Goal: Complete application form: Complete application form

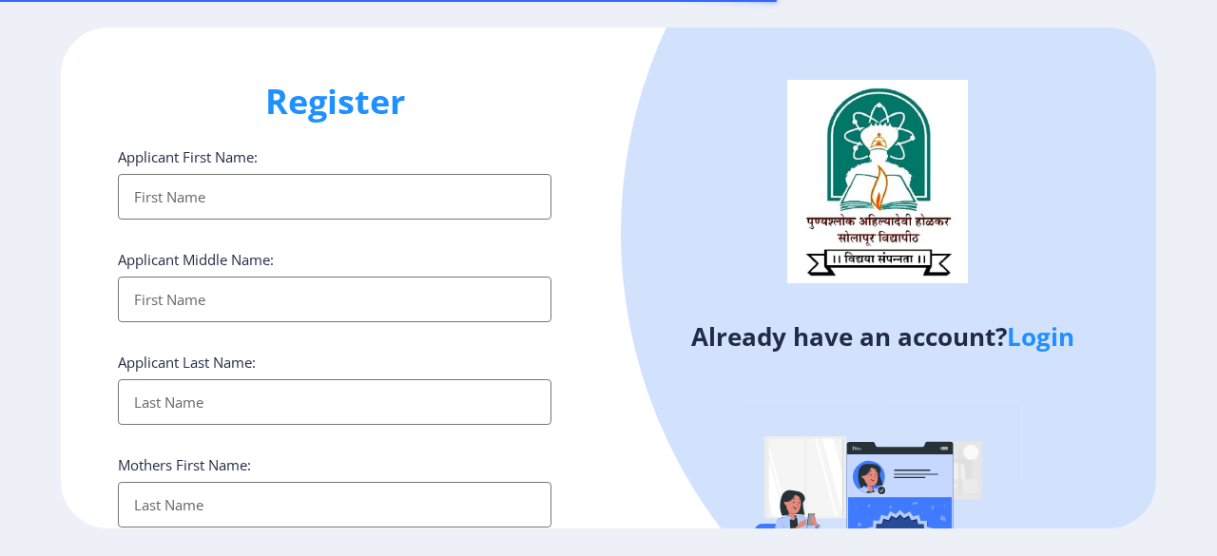
select select
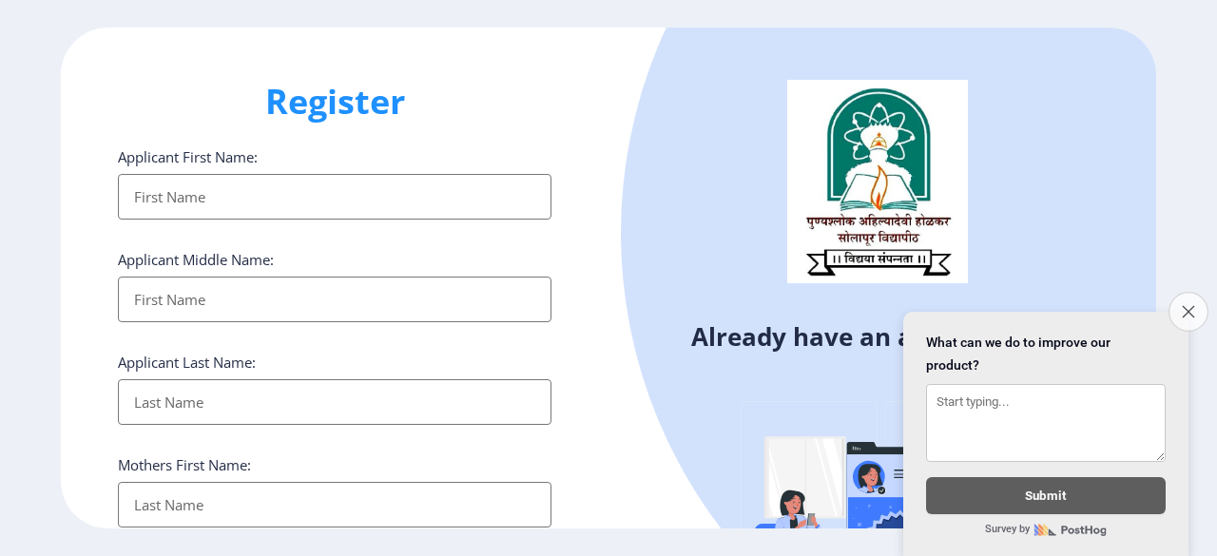
click at [1191, 305] on icon "Close survey" at bounding box center [1188, 311] width 12 height 12
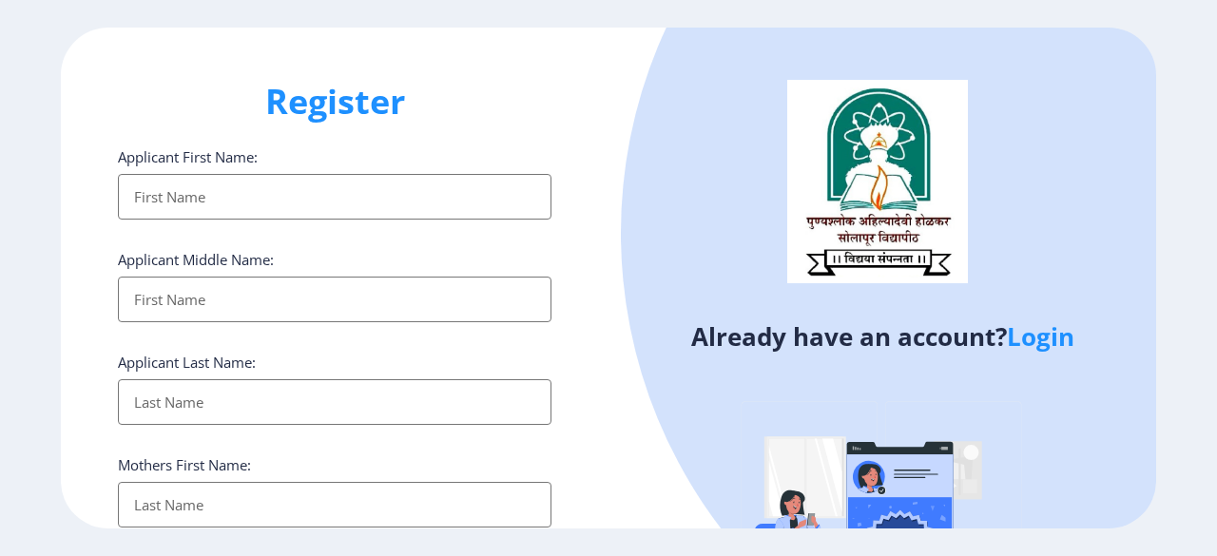
click at [309, 193] on input "Applicant First Name:" at bounding box center [335, 197] width 434 height 46
type input "[PERSON_NAME]"
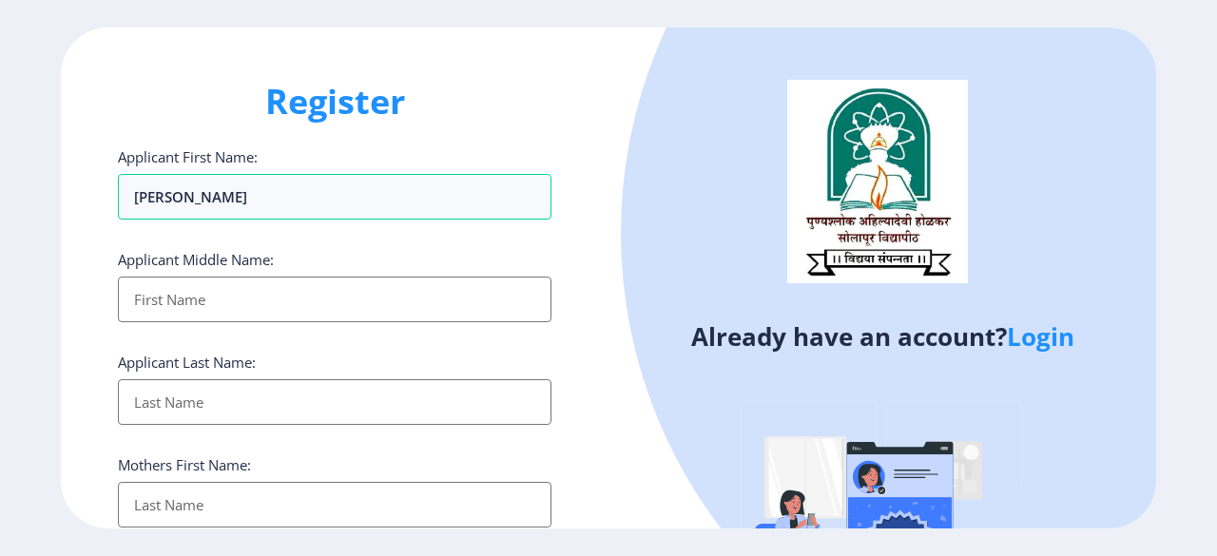
click at [165, 312] on input "Applicant First Name:" at bounding box center [335, 300] width 434 height 46
type input "R"
type input "Prasad"
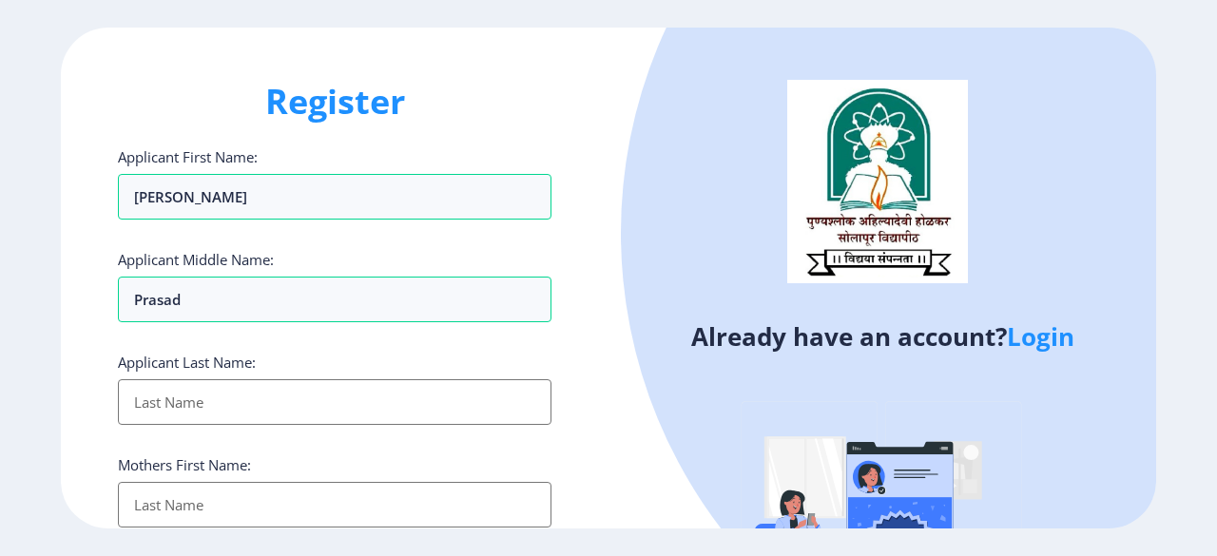
click at [186, 398] on input "Applicant First Name:" at bounding box center [335, 402] width 434 height 46
type input "[PERSON_NAME]"
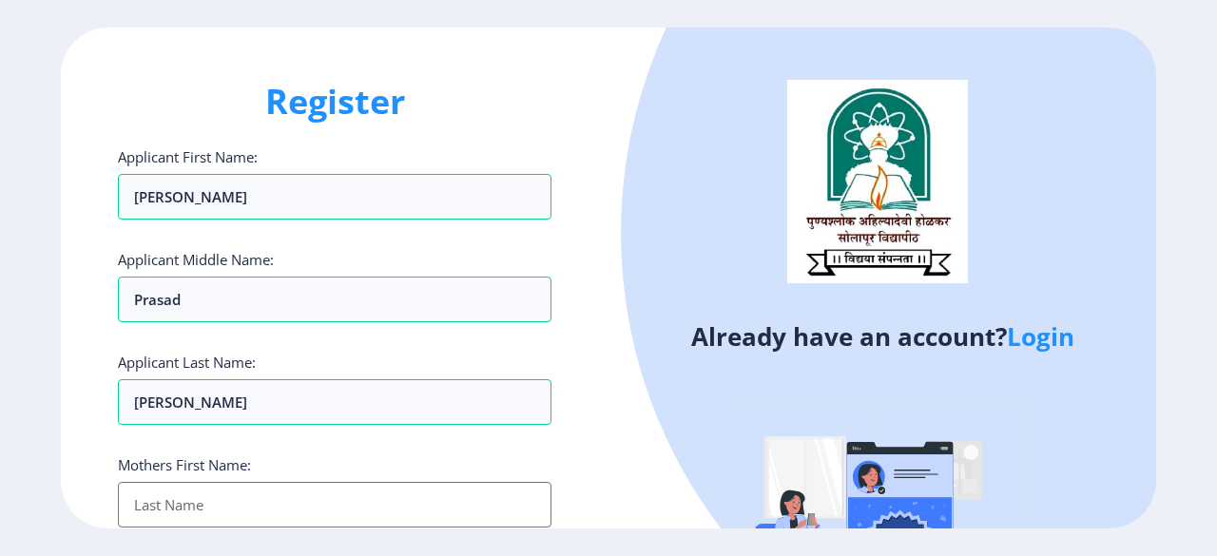
click at [210, 509] on input "Applicant First Name:" at bounding box center [335, 505] width 434 height 46
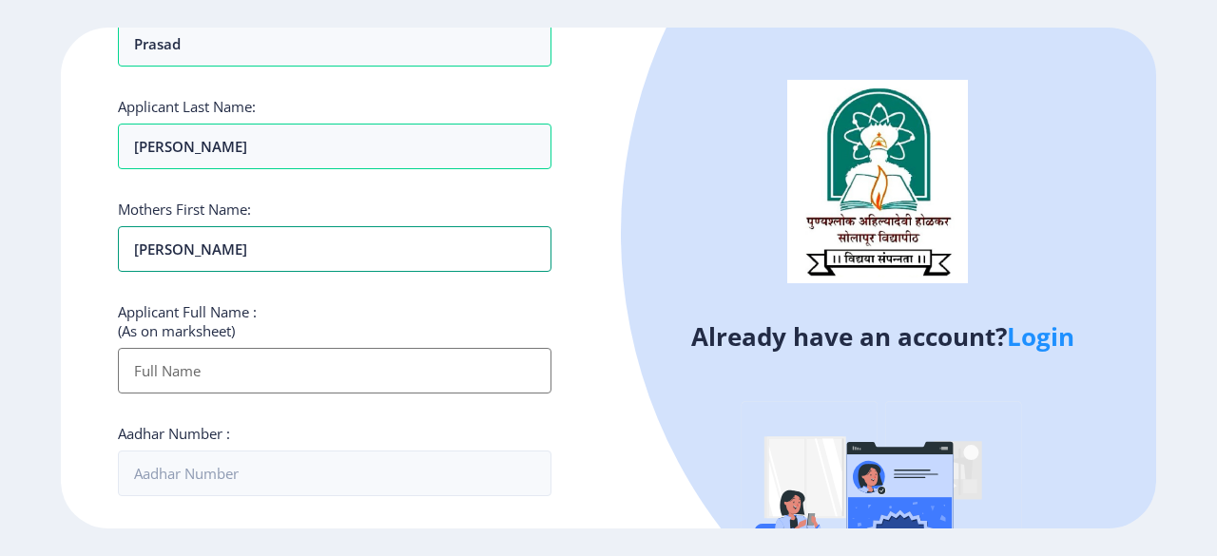
scroll to position [285, 0]
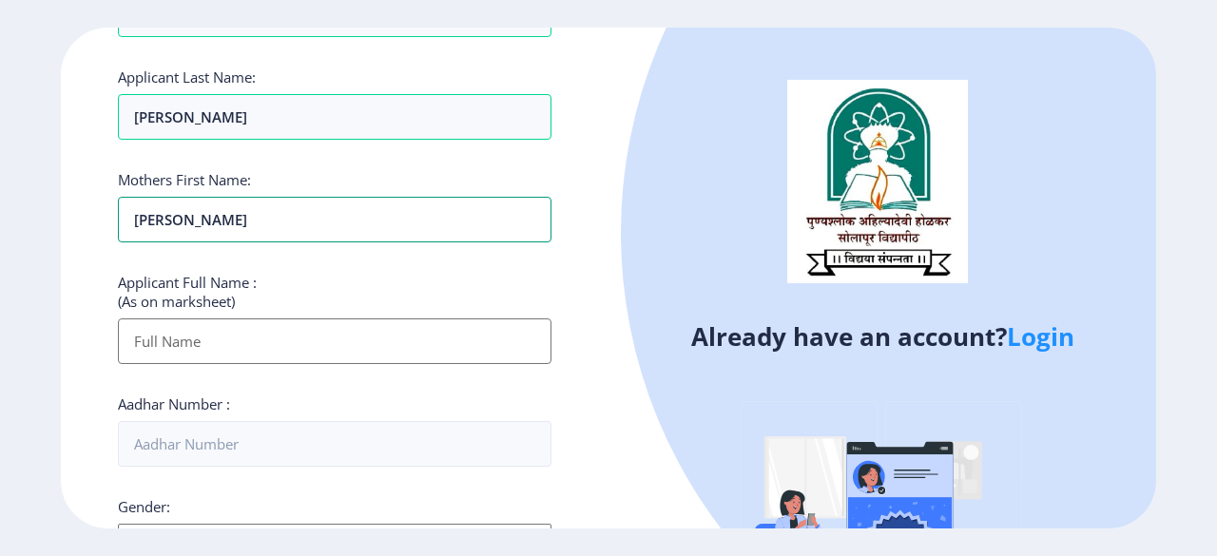
type input "[PERSON_NAME]"
click at [239, 336] on input "Applicant First Name:" at bounding box center [335, 342] width 434 height 46
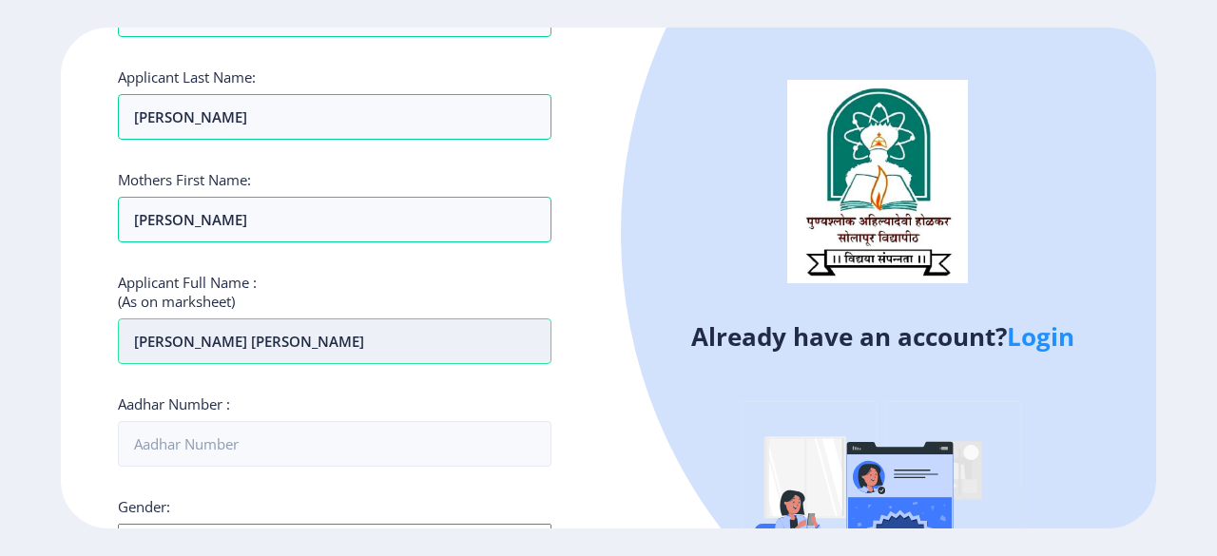
click at [304, 337] on input "[PERSON_NAME] [PERSON_NAME]" at bounding box center [335, 342] width 434 height 46
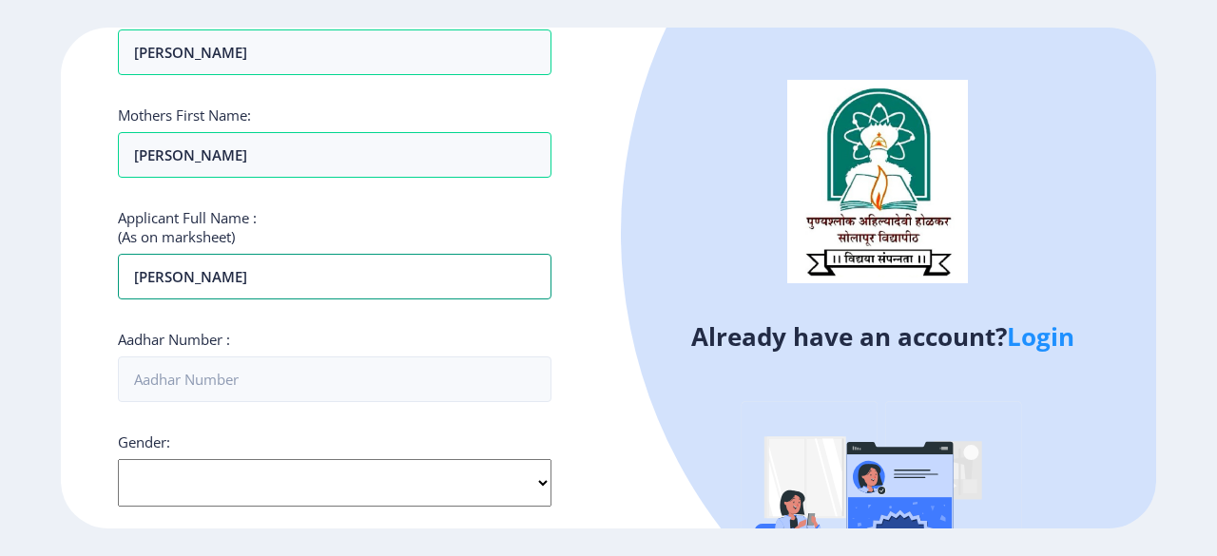
scroll to position [380, 0]
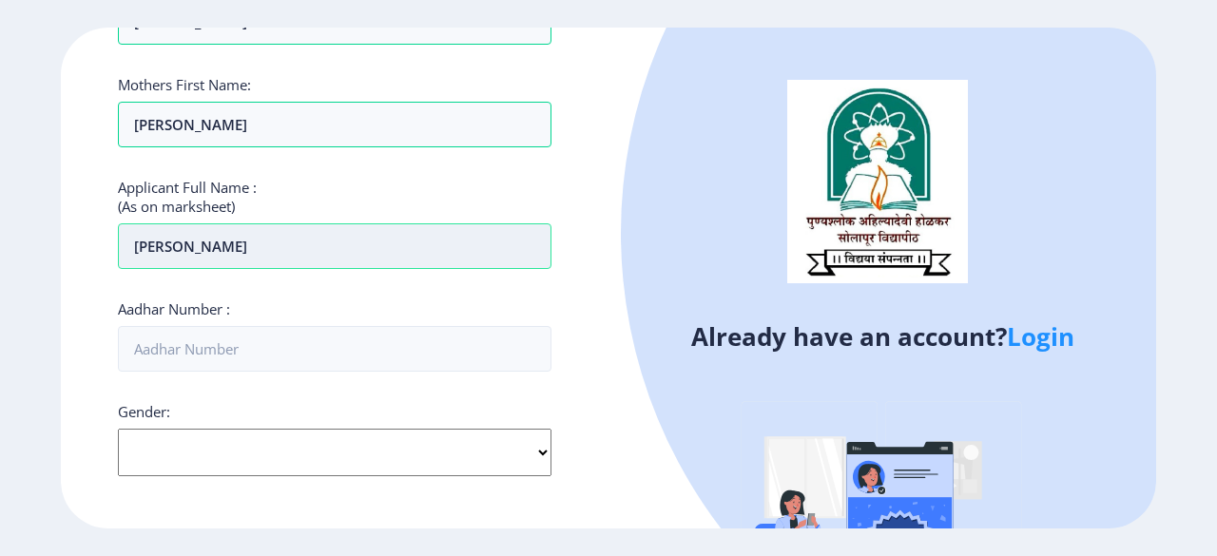
click at [392, 247] on input "[PERSON_NAME]" at bounding box center [335, 246] width 434 height 46
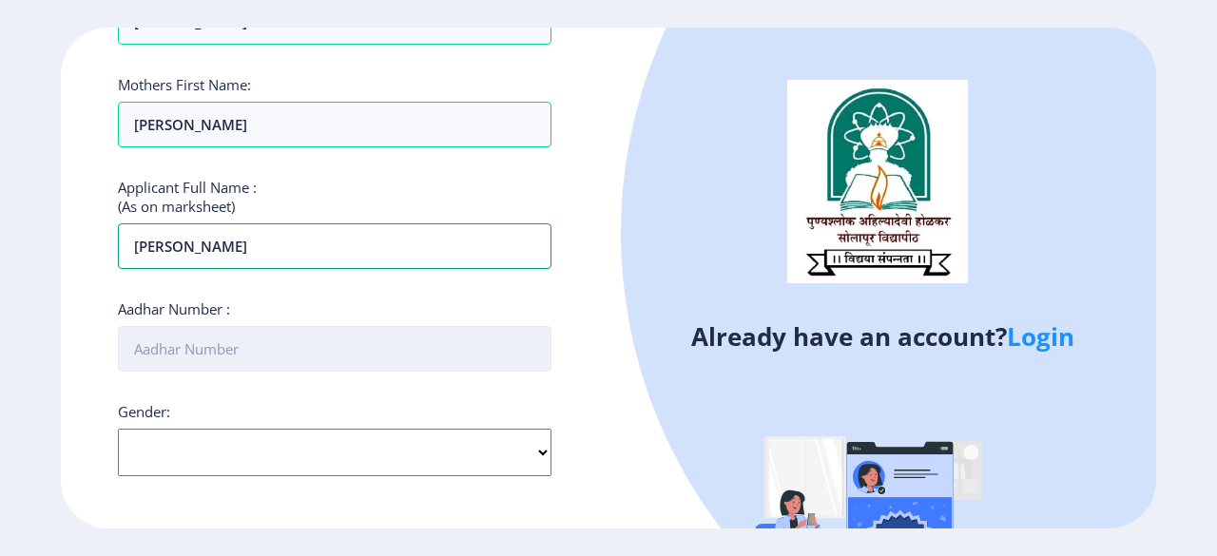
type input "[PERSON_NAME]"
click at [312, 345] on input "Aadhar Number :" at bounding box center [335, 349] width 434 height 46
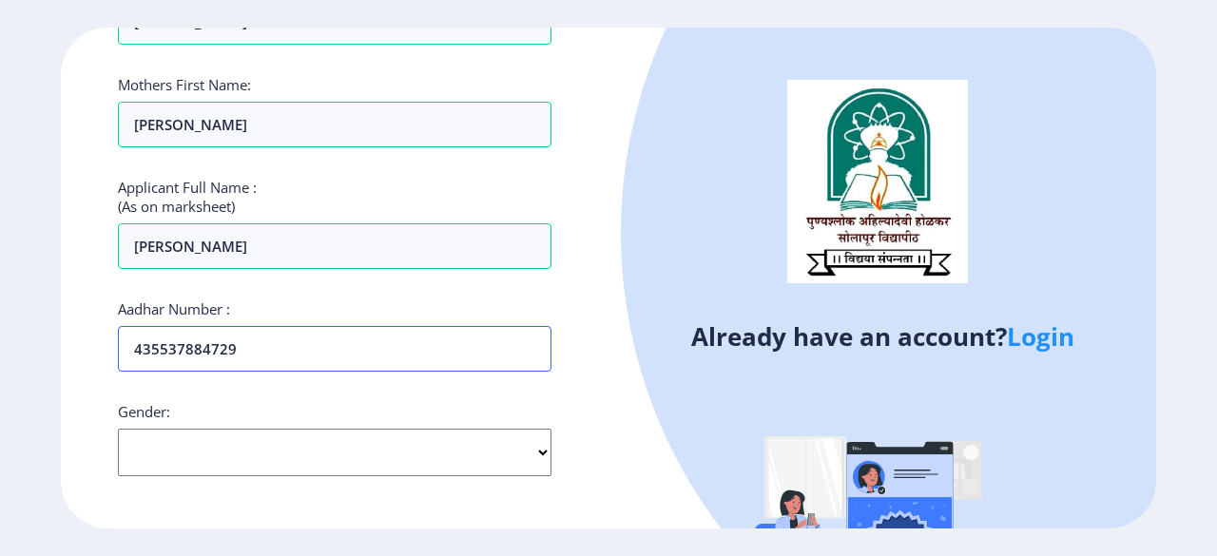
type input "435537884729"
click at [540, 448] on select "Select Gender [DEMOGRAPHIC_DATA] [DEMOGRAPHIC_DATA] Other" at bounding box center [335, 453] width 434 height 48
select select "[DEMOGRAPHIC_DATA]"
click at [118, 429] on select "Select Gender [DEMOGRAPHIC_DATA] [DEMOGRAPHIC_DATA] Other" at bounding box center [335, 453] width 434 height 48
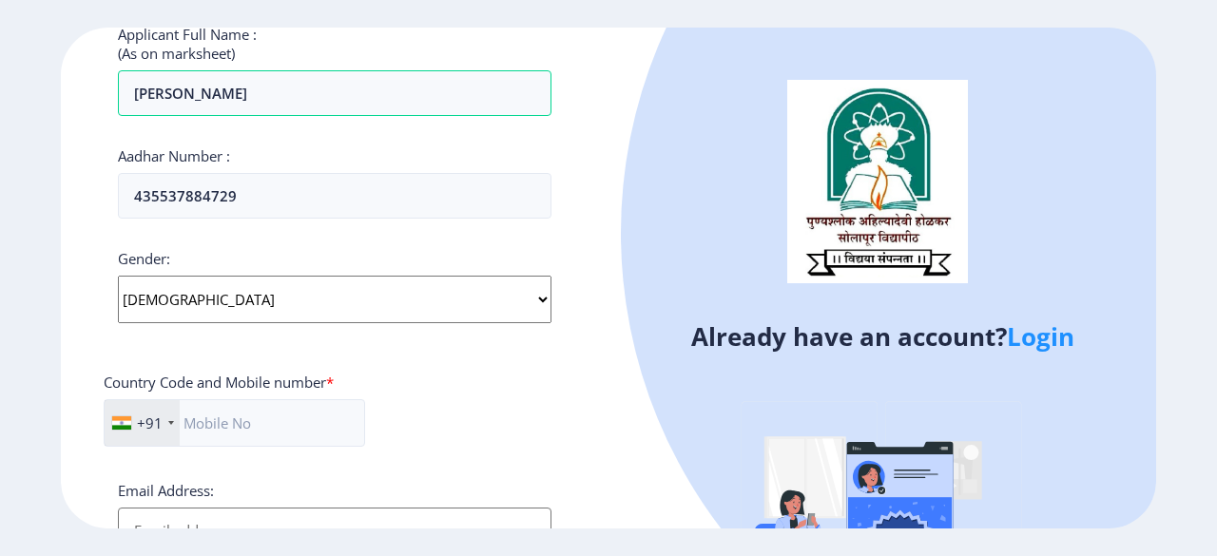
scroll to position [571, 0]
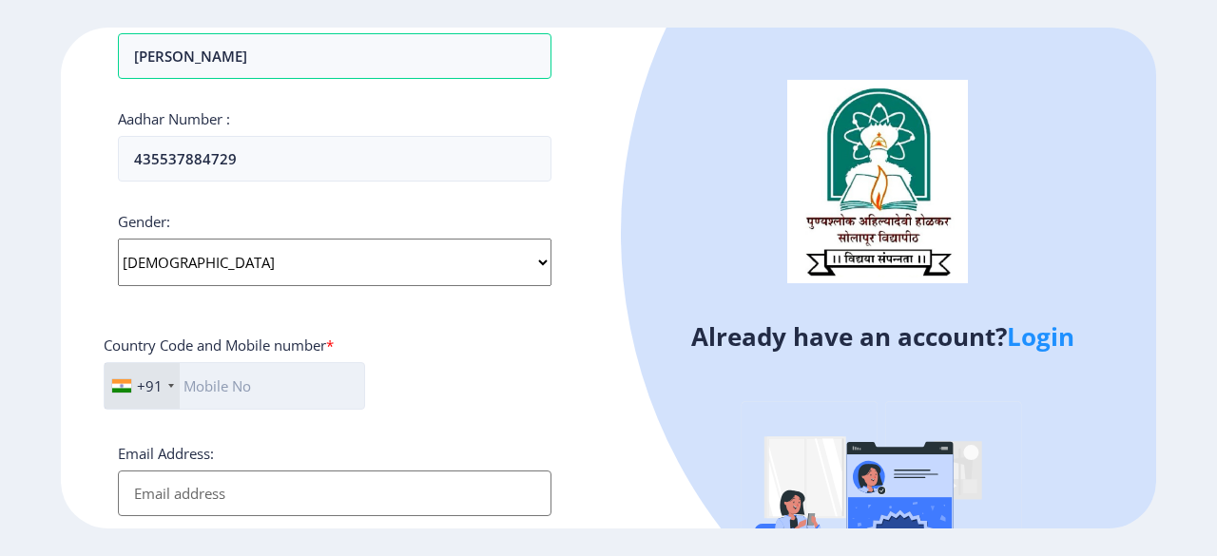
click at [255, 375] on input "text" at bounding box center [235, 386] width 262 height 48
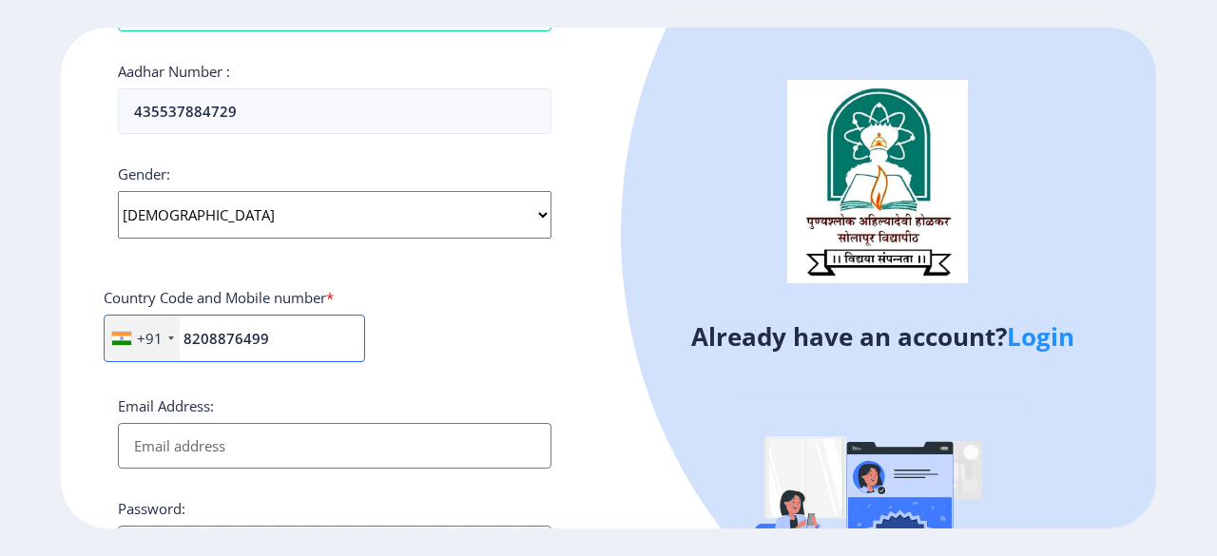
scroll to position [666, 0]
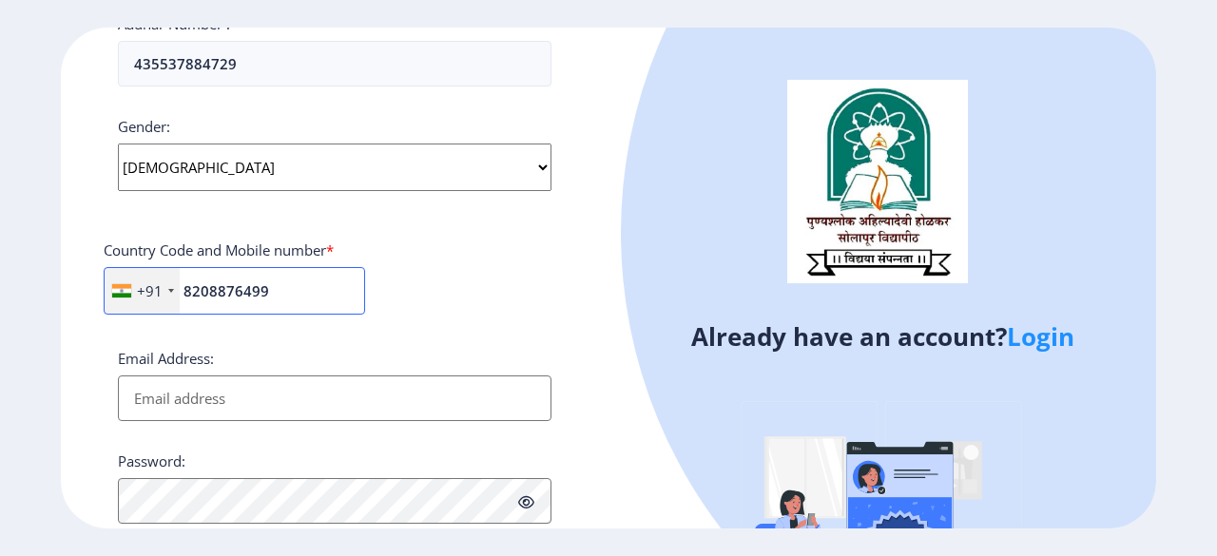
type input "8208876499"
click at [283, 396] on input "Email Address:" at bounding box center [335, 399] width 434 height 46
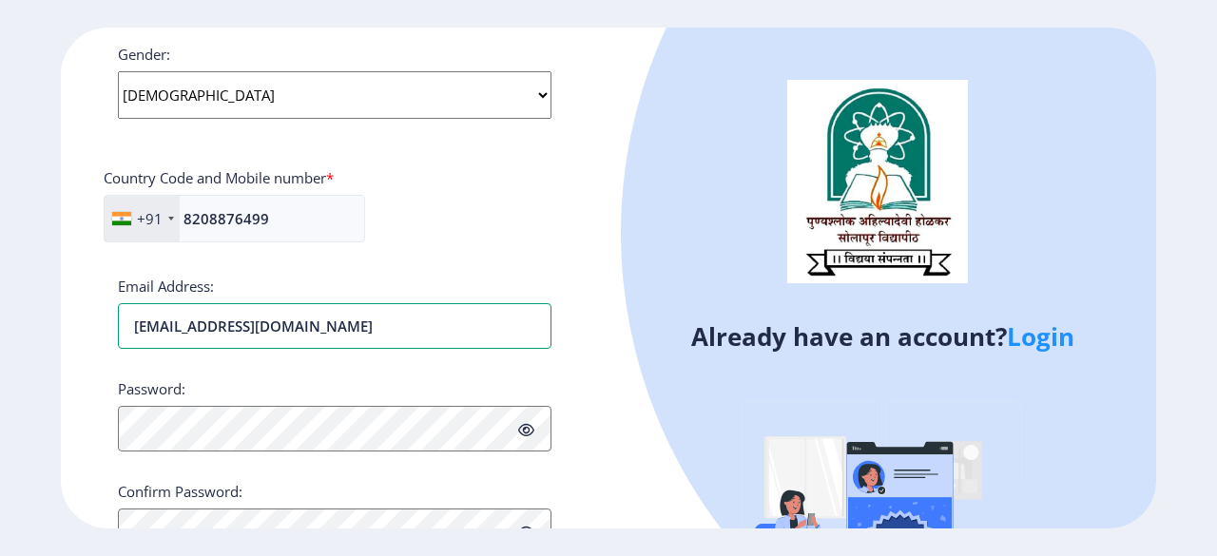
scroll to position [818, 0]
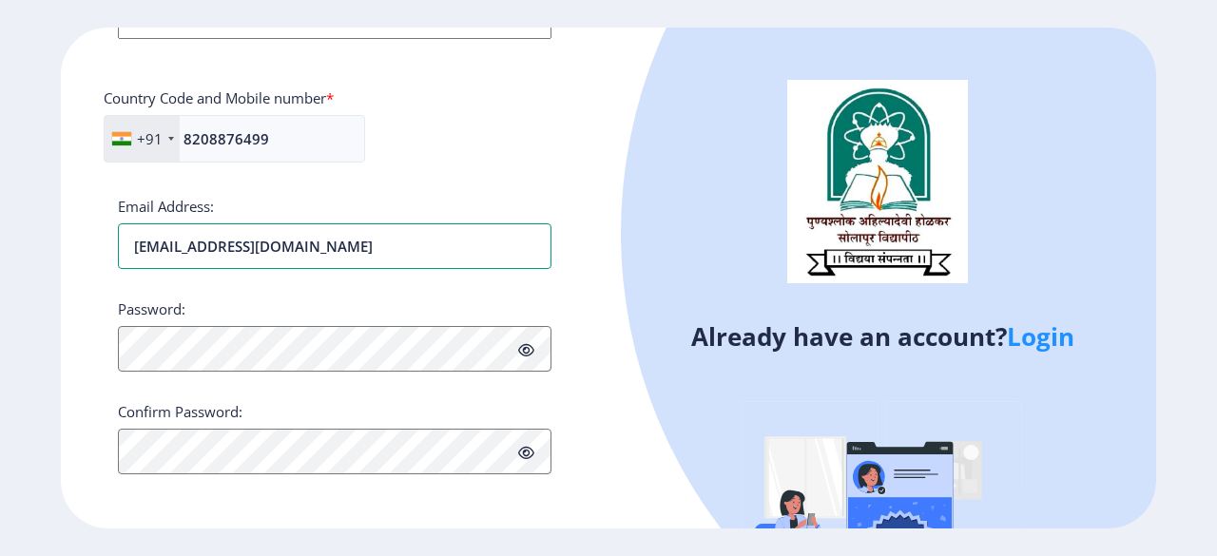
type input "[EMAIL_ADDRESS][DOMAIN_NAME]"
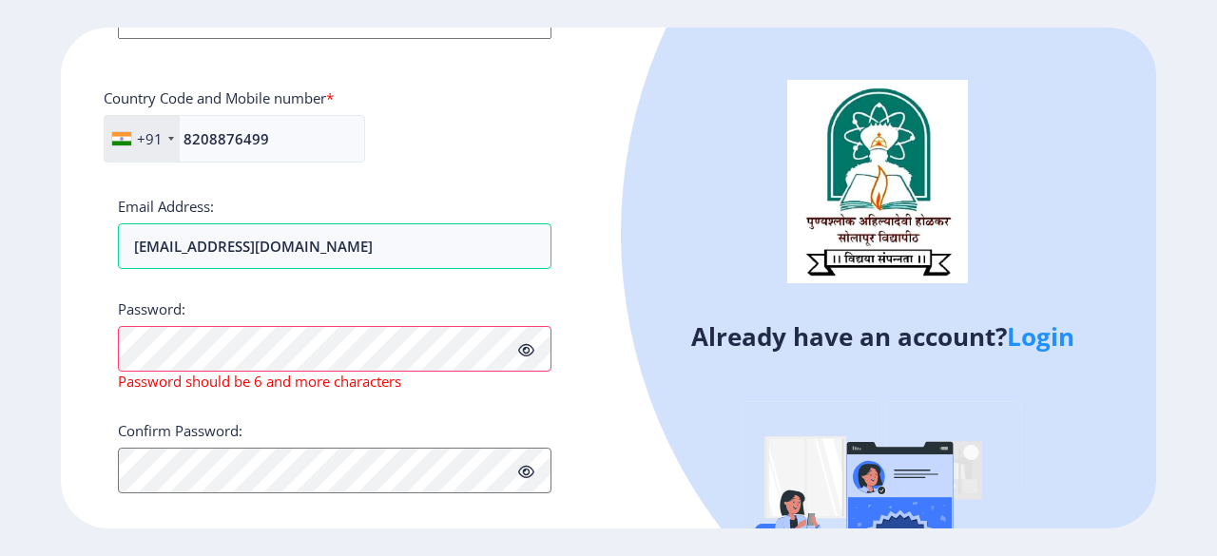
click at [532, 344] on icon at bounding box center [526, 350] width 16 height 14
click at [626, 299] on div at bounding box center [1108, 233] width 974 height 974
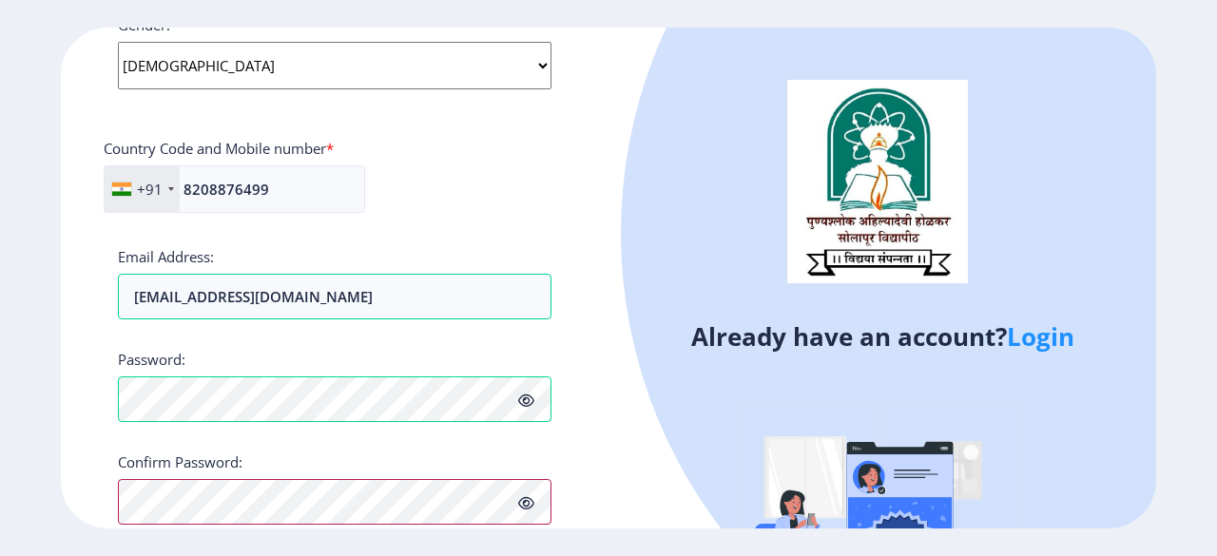
scroll to position [841, 0]
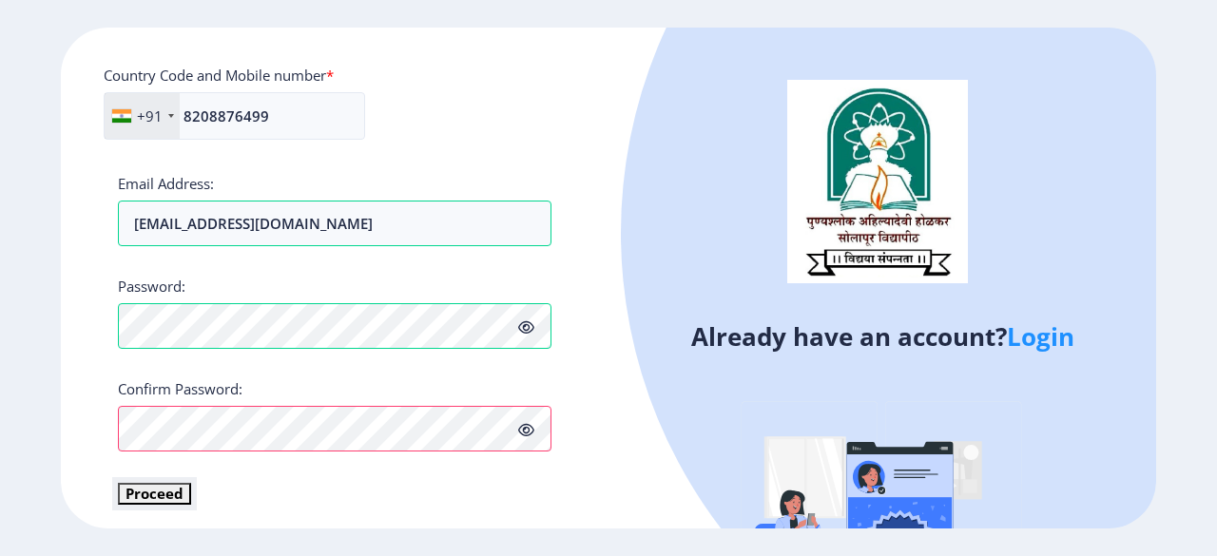
click at [159, 487] on button "Proceed" at bounding box center [154, 494] width 73 height 22
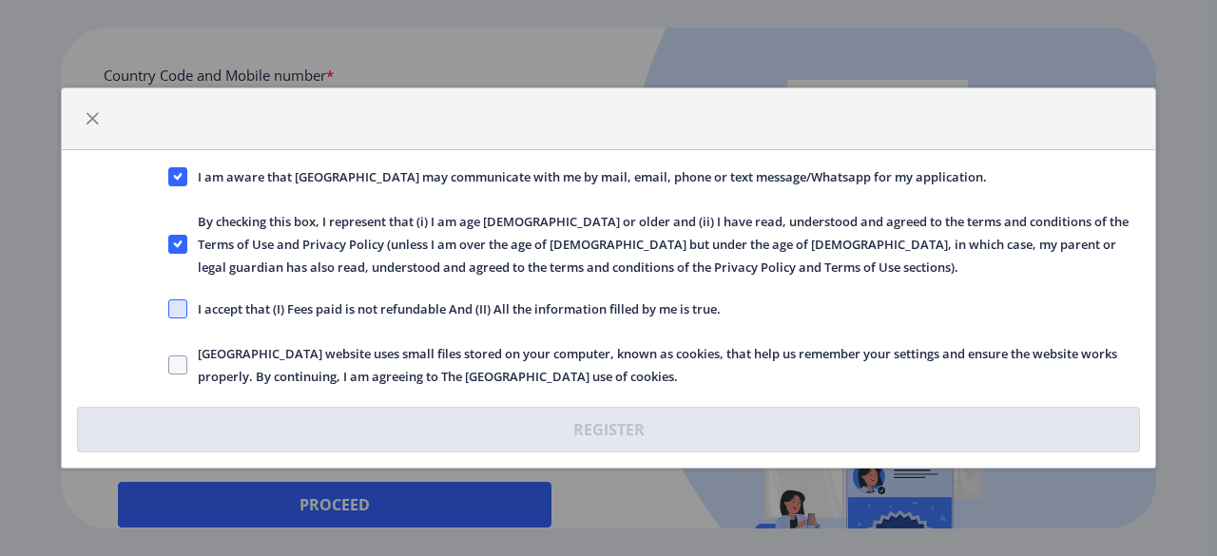
click at [179, 313] on span at bounding box center [177, 309] width 19 height 19
click at [169, 310] on input "I accept that (I) Fees paid is not refundable And (II) All the information fill…" at bounding box center [168, 309] width 1 height 1
checkbox input "true"
click at [175, 353] on label "[GEOGRAPHIC_DATA] website uses small files stored on your computer, known as co…" at bounding box center [654, 365] width 972 height 46
click at [169, 365] on input "[GEOGRAPHIC_DATA] website uses small files stored on your computer, known as co…" at bounding box center [168, 365] width 1 height 1
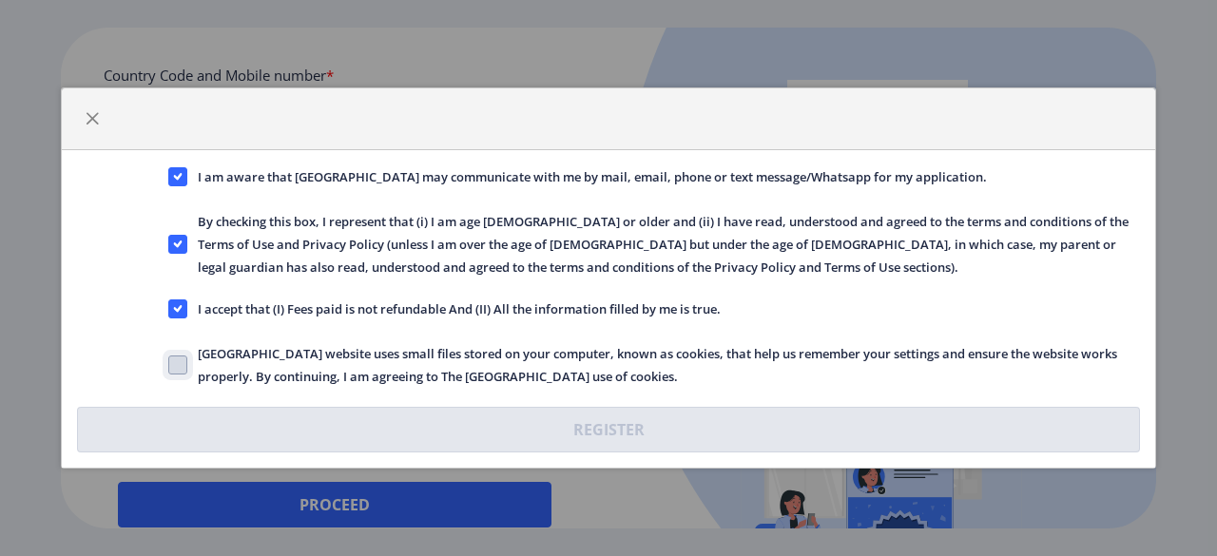
checkbox input "true"
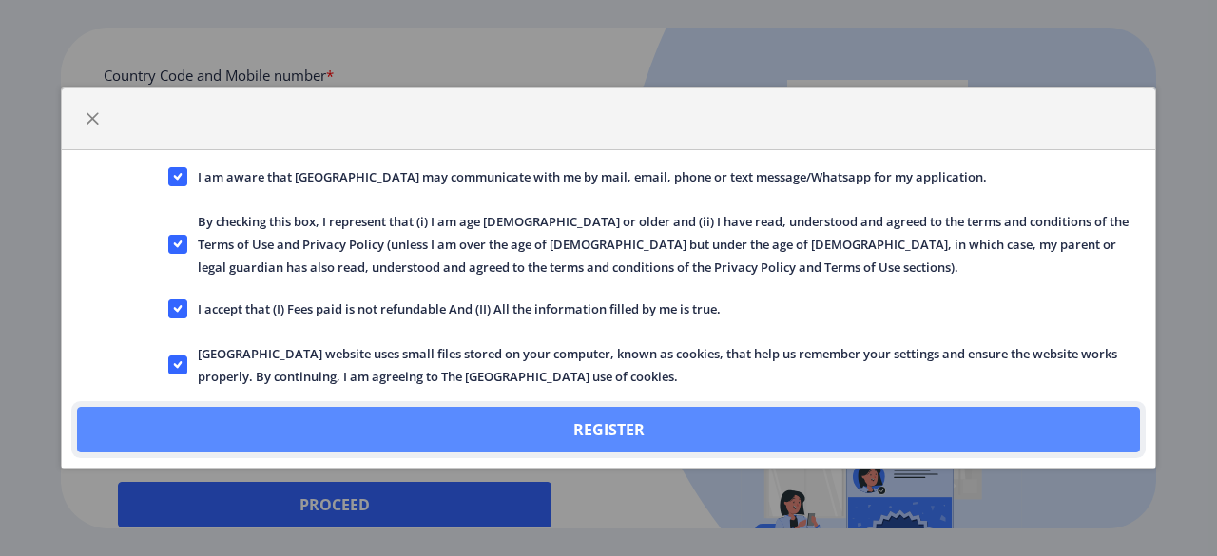
click at [282, 421] on button "Register" at bounding box center [608, 430] width 1063 height 46
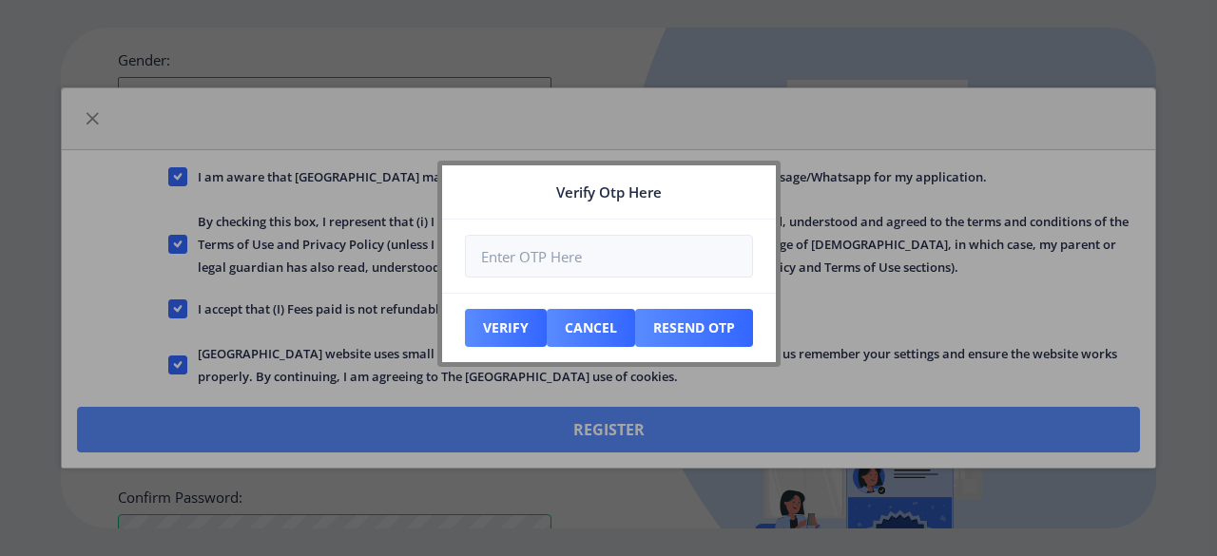
scroll to position [948, 0]
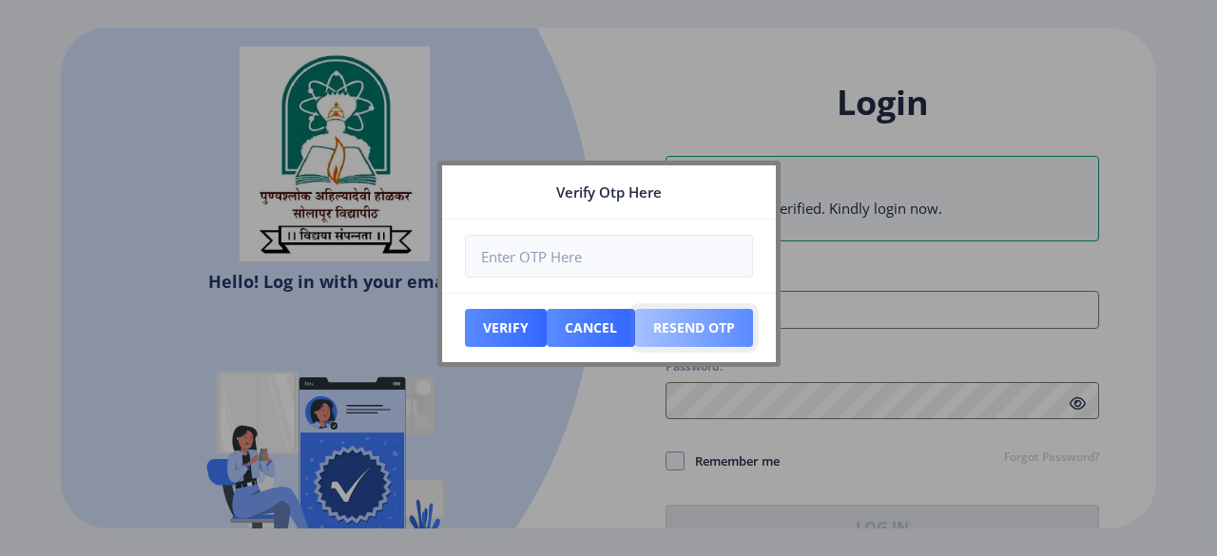
click at [717, 330] on button "Resend Otp" at bounding box center [694, 328] width 118 height 38
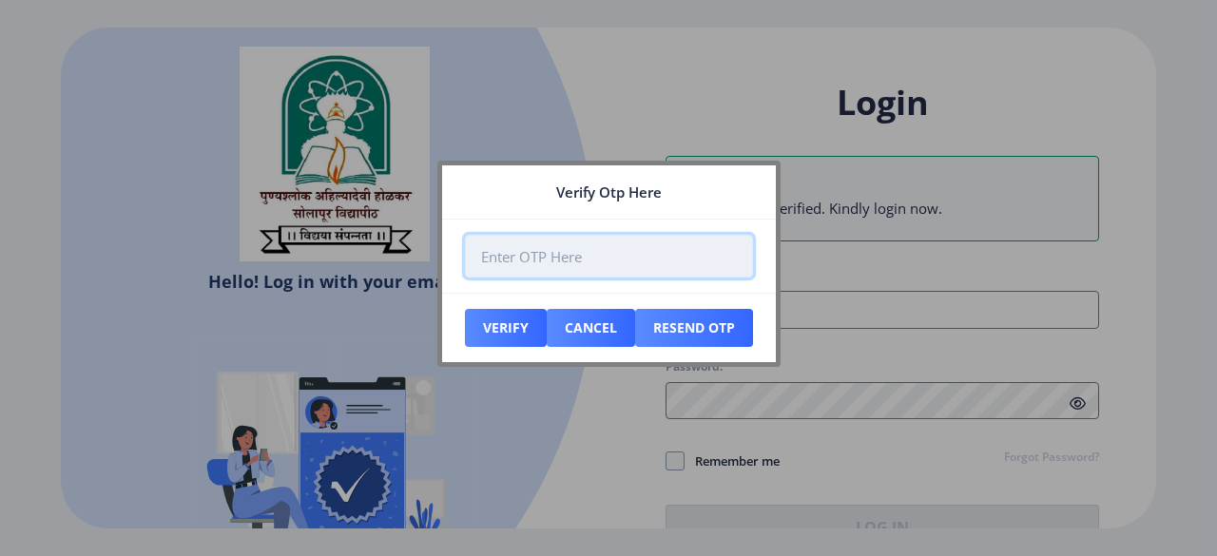
click at [633, 241] on input "number" at bounding box center [609, 256] width 288 height 43
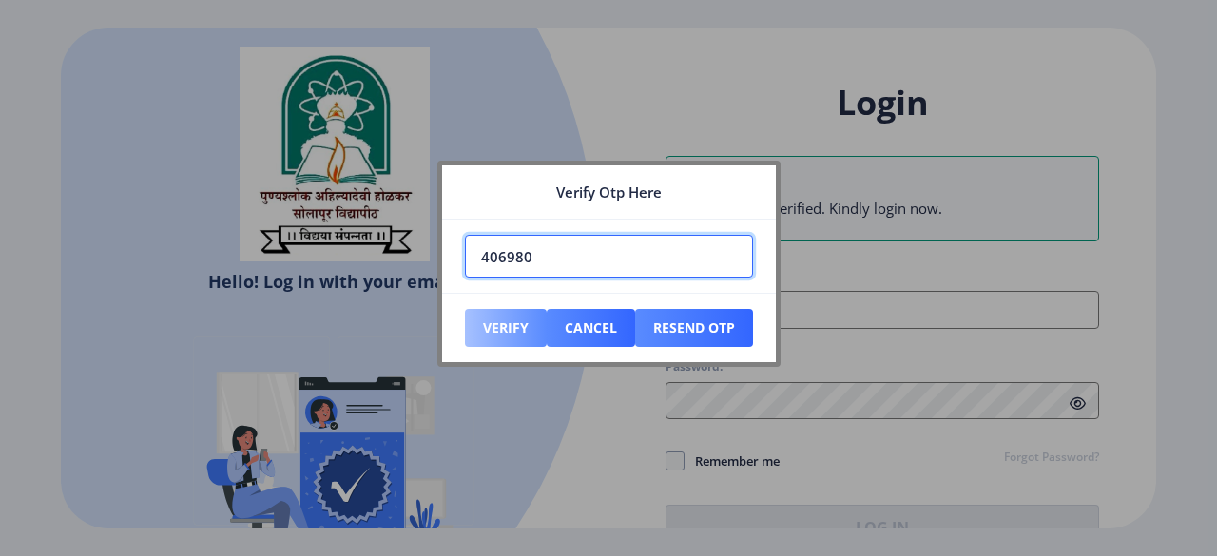
type input "406980"
click at [481, 324] on button "Verify" at bounding box center [506, 328] width 82 height 38
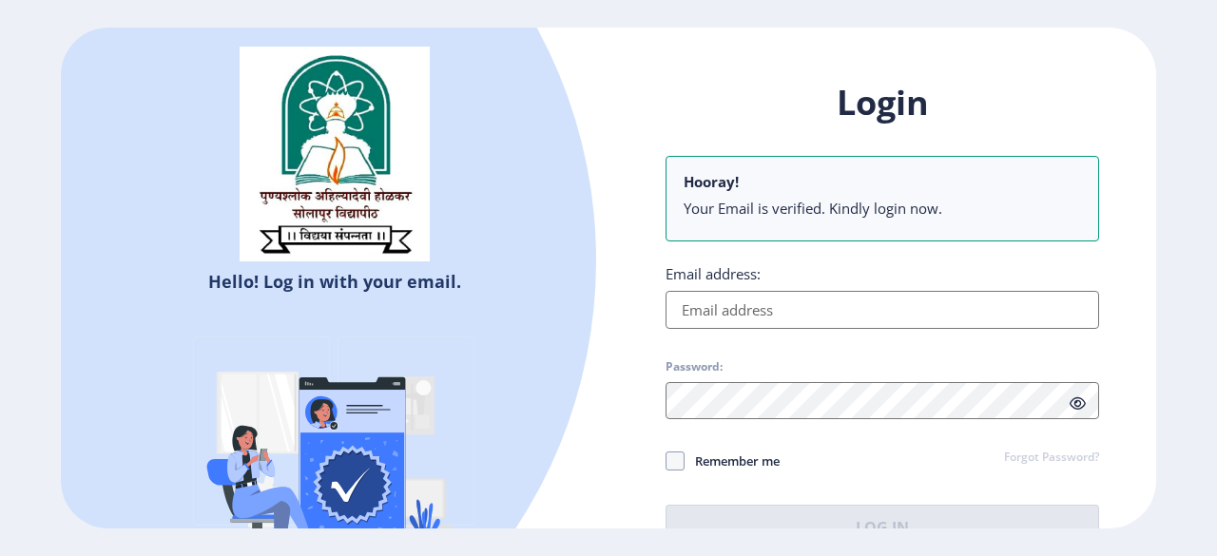
click at [793, 304] on input "Email address:" at bounding box center [883, 310] width 434 height 38
type input "[EMAIL_ADDRESS][DOMAIN_NAME]"
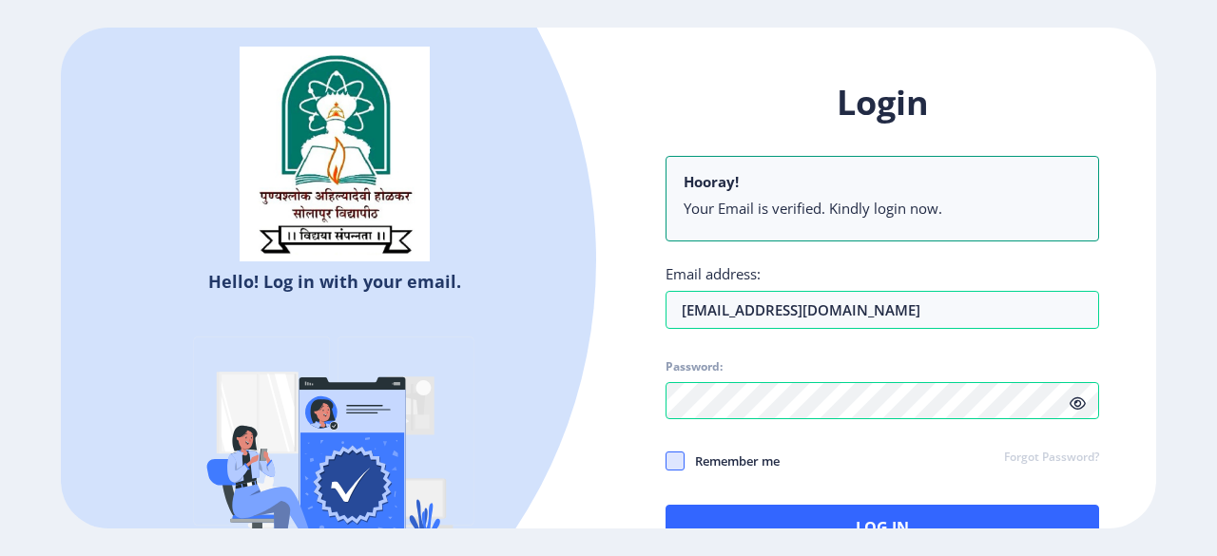
click at [672, 459] on span at bounding box center [675, 461] width 19 height 19
click at [667, 461] on input "Remember me" at bounding box center [666, 461] width 1 height 1
checkbox input "true"
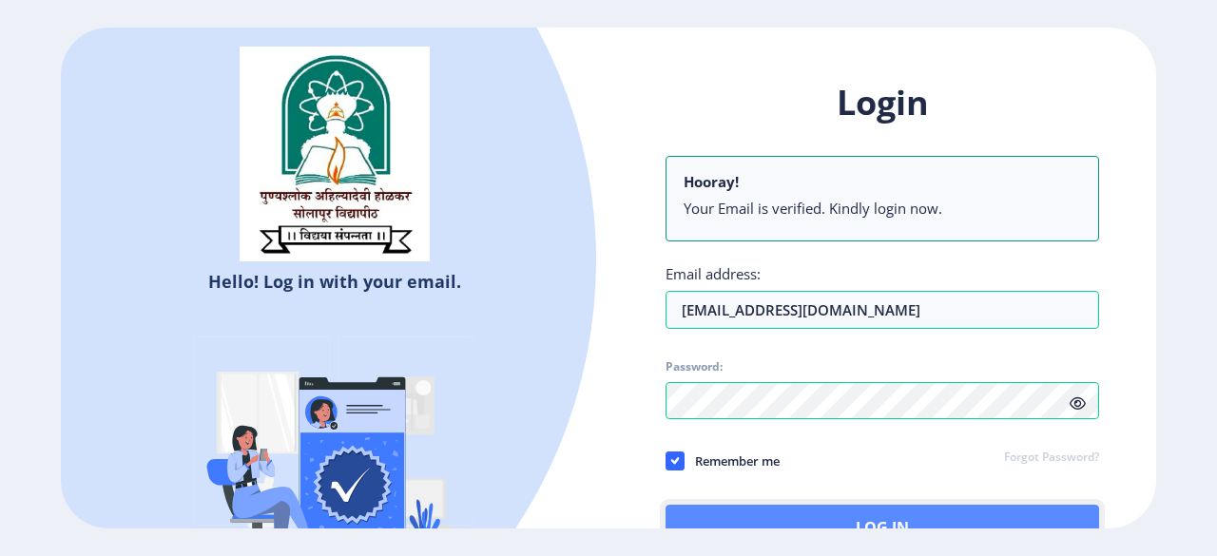
click at [857, 513] on button "Log In" at bounding box center [883, 528] width 434 height 46
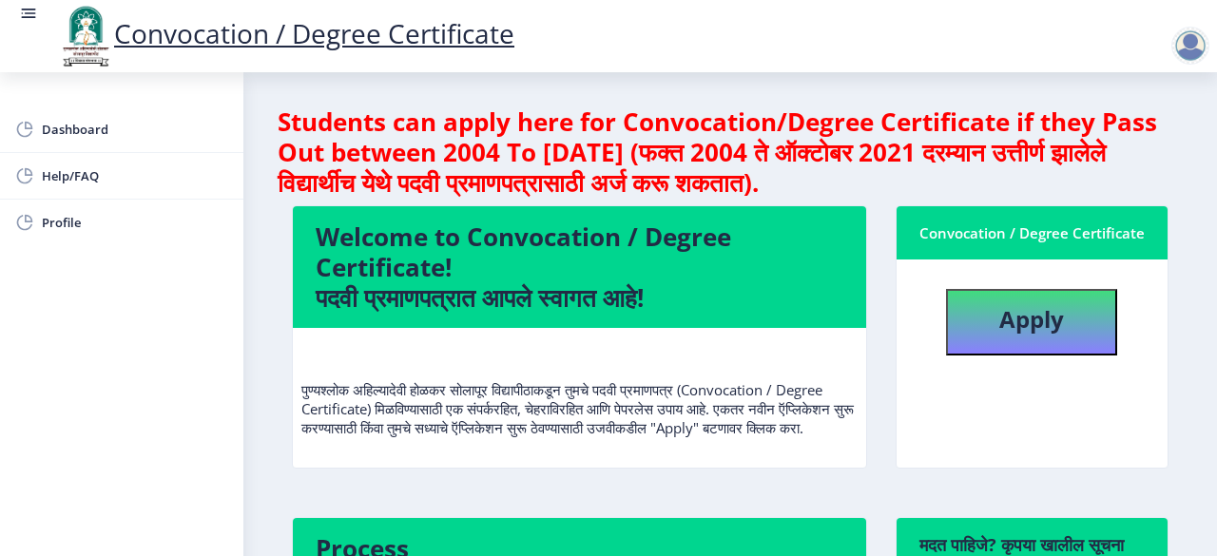
scroll to position [2, 0]
click at [1008, 334] on b "Apply" at bounding box center [1032, 318] width 65 height 31
select select
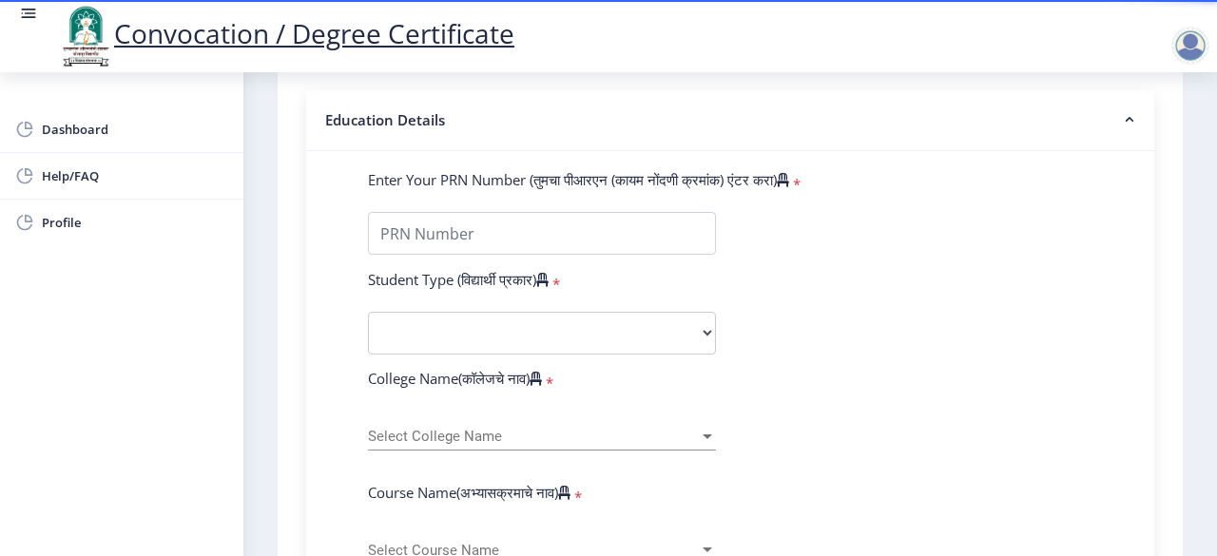
scroll to position [476, 0]
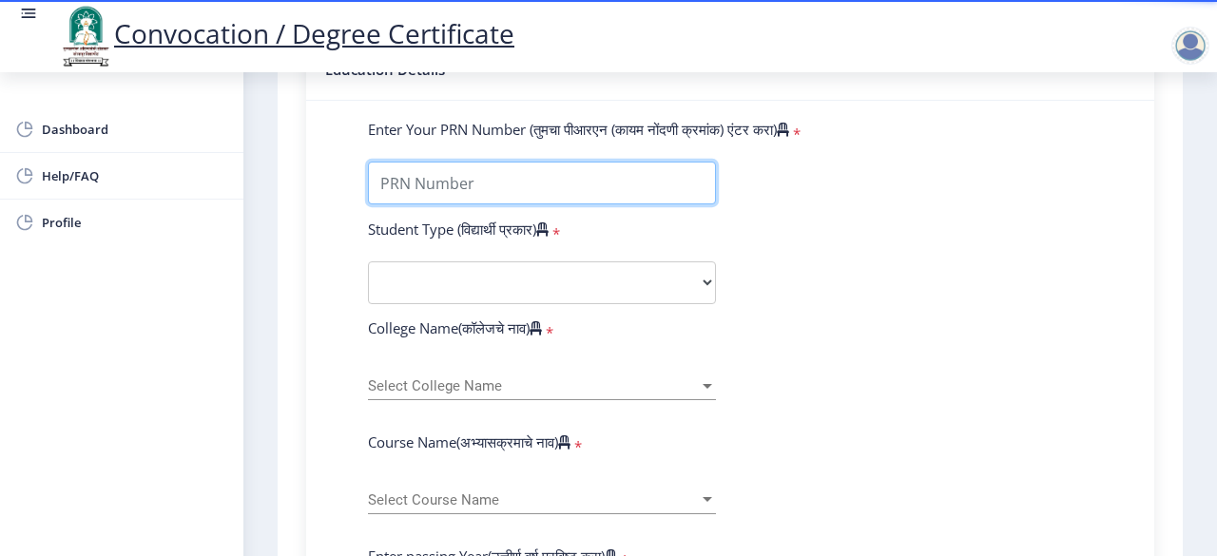
click at [573, 180] on input "Enter Your PRN Number (तुमचा पीआरएन (कायम नोंदणी क्रमांक) एंटर करा)" at bounding box center [542, 183] width 348 height 43
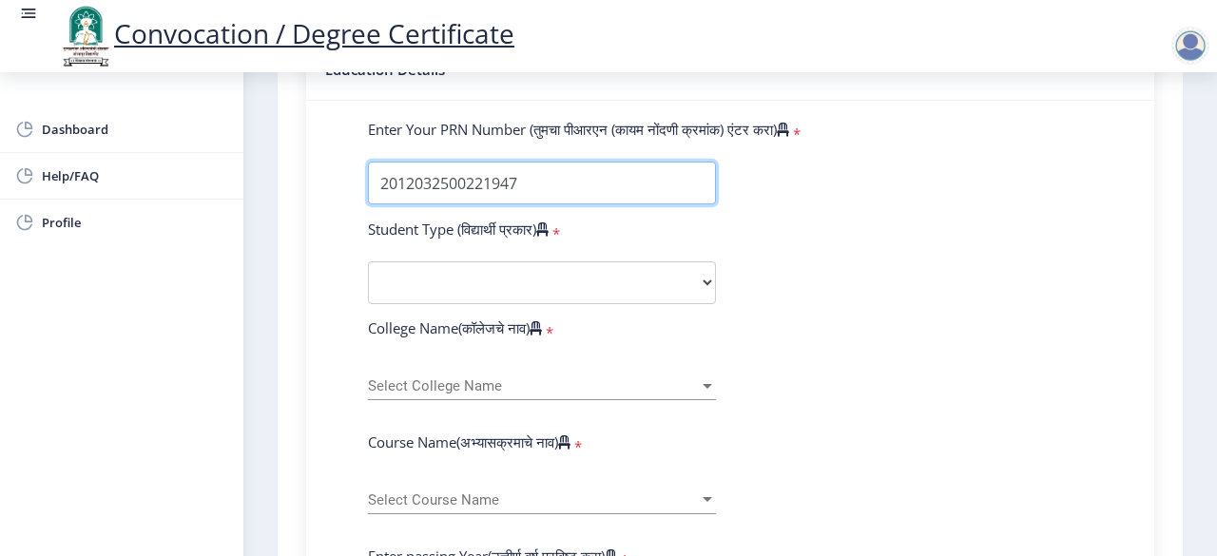
type input "2012032500221947"
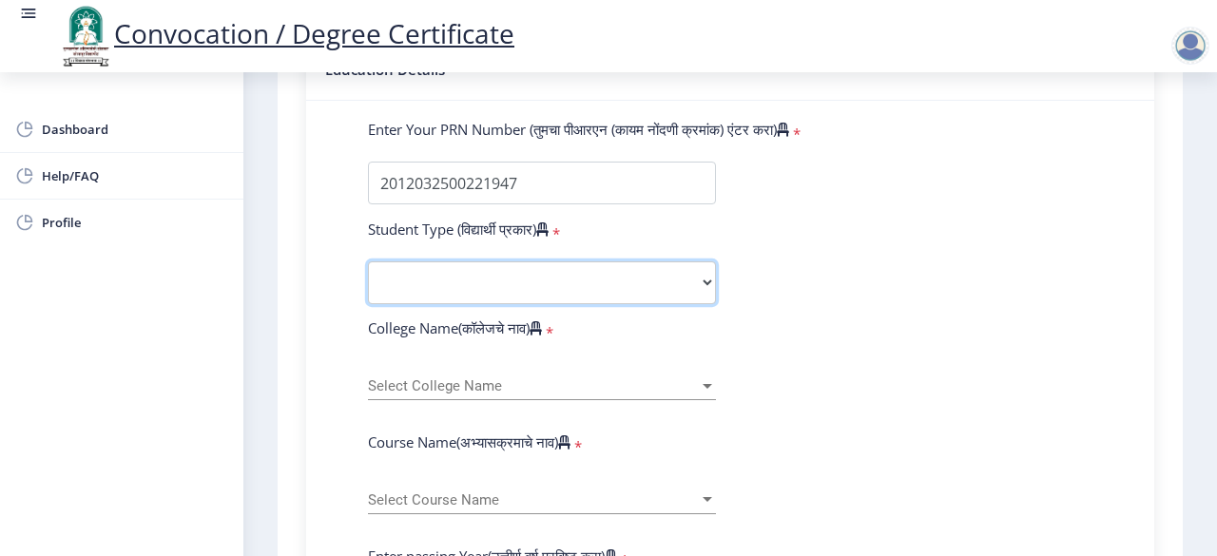
click at [708, 284] on select "Select Student Type Regular External" at bounding box center [542, 283] width 348 height 43
select select "Regular"
click at [368, 262] on select "Select Student Type Regular External" at bounding box center [542, 283] width 348 height 43
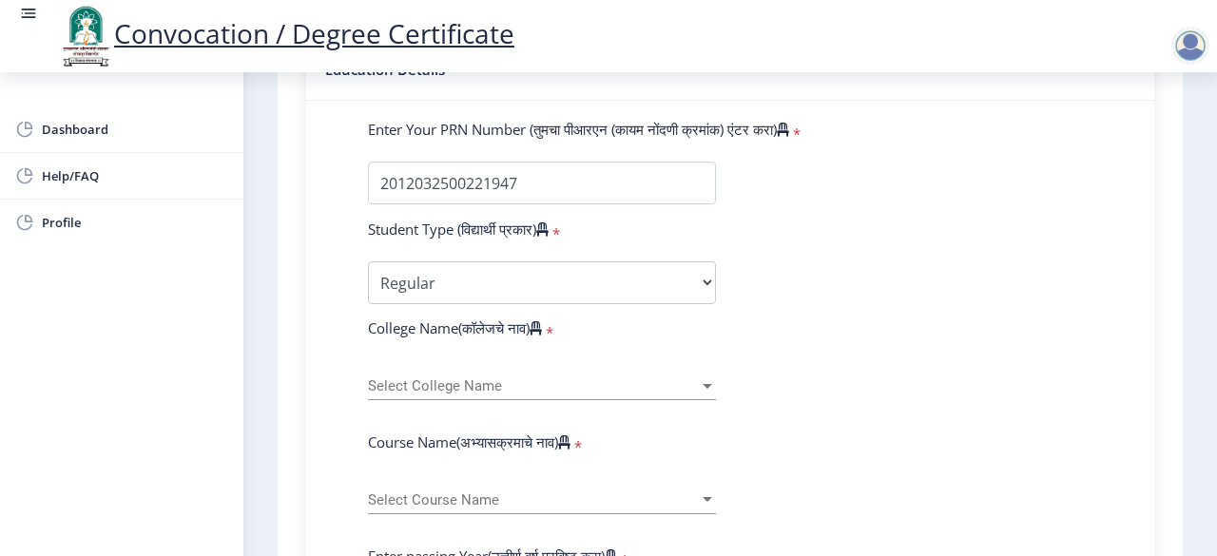
click at [451, 385] on span "Select College Name" at bounding box center [533, 387] width 331 height 16
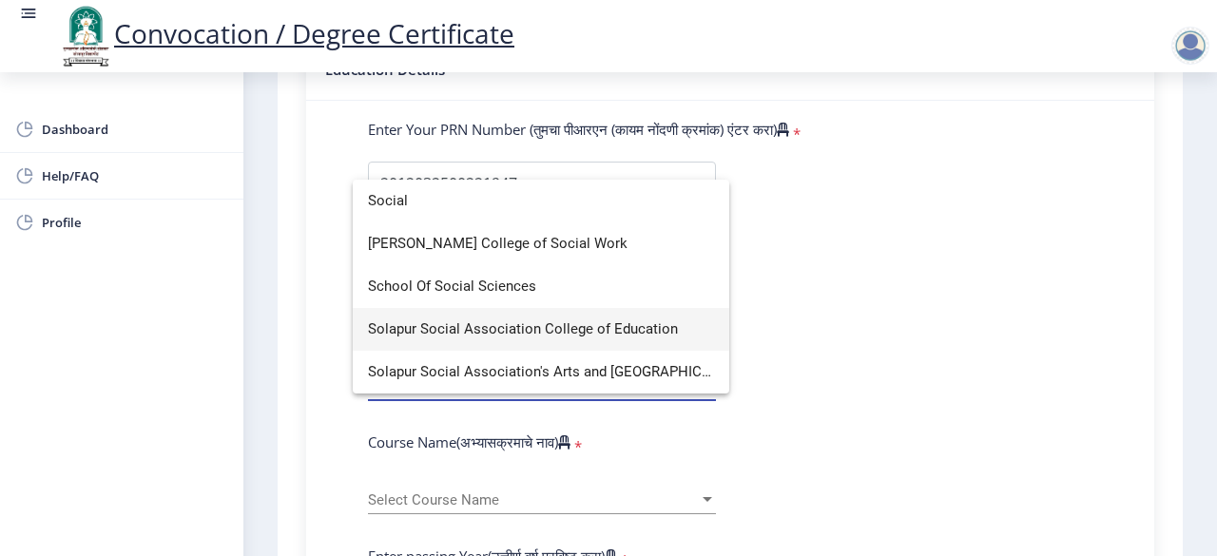
type input "Social"
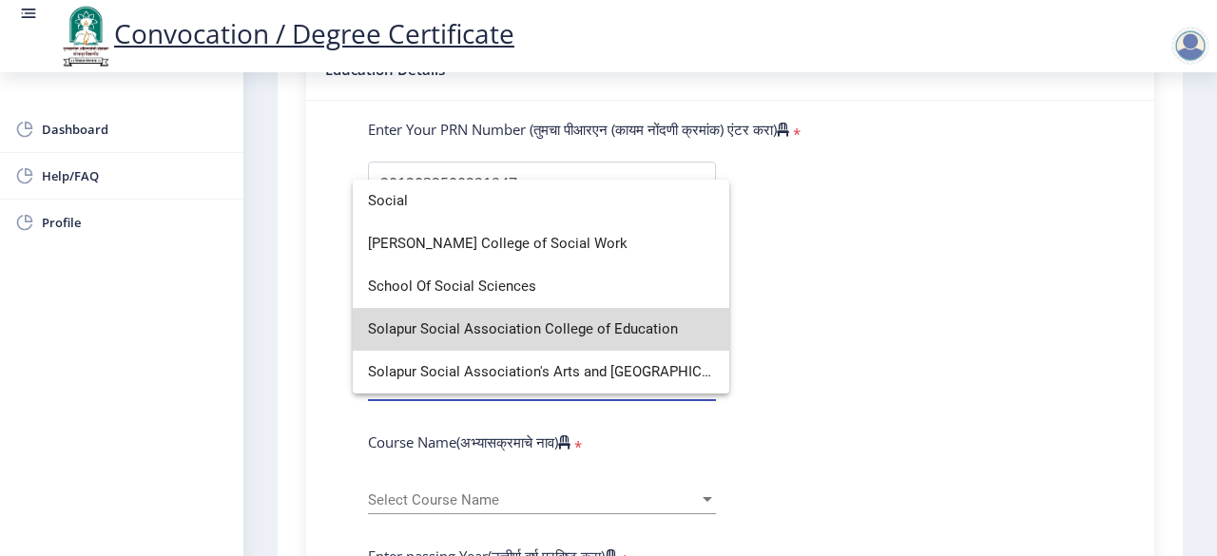
click at [475, 340] on span "Solapur Social Association College of Education" at bounding box center [541, 329] width 346 height 43
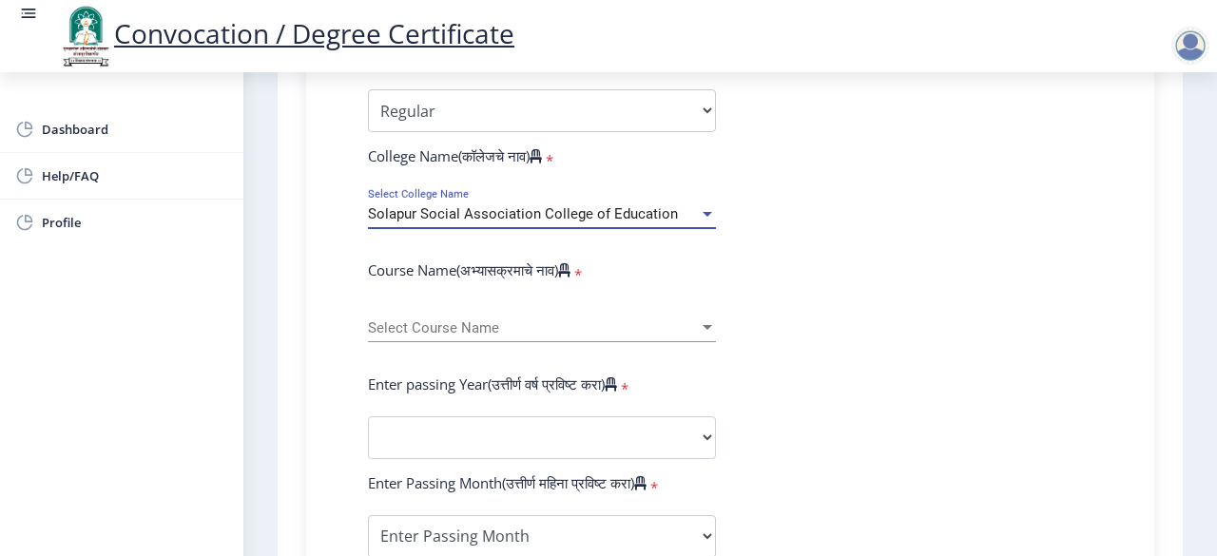
scroll to position [666, 0]
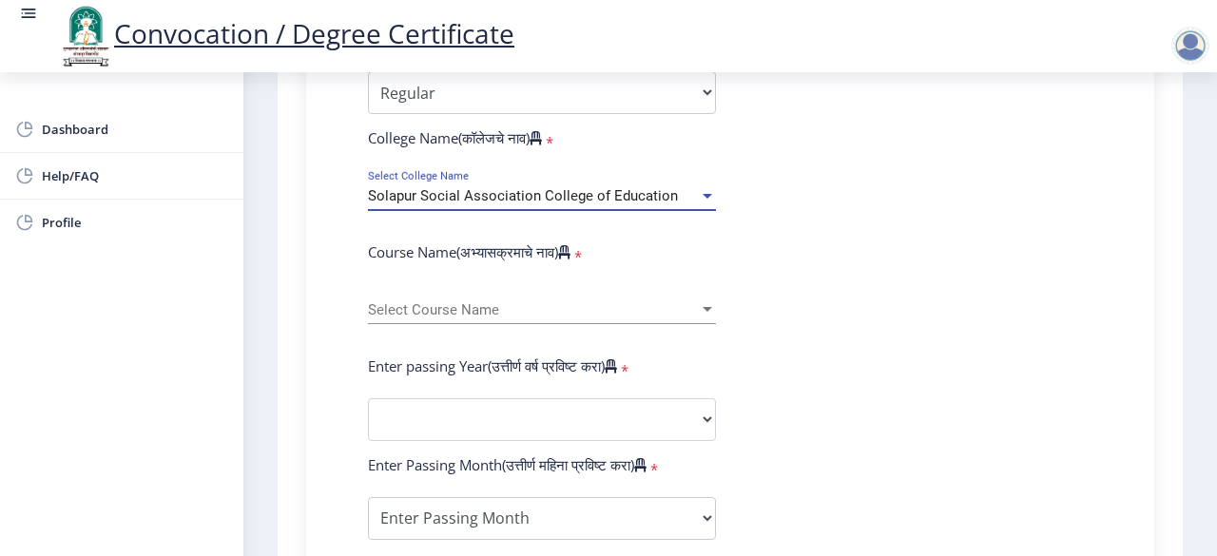
click at [527, 320] on div "Select Course Name Select Course Name" at bounding box center [542, 304] width 348 height 40
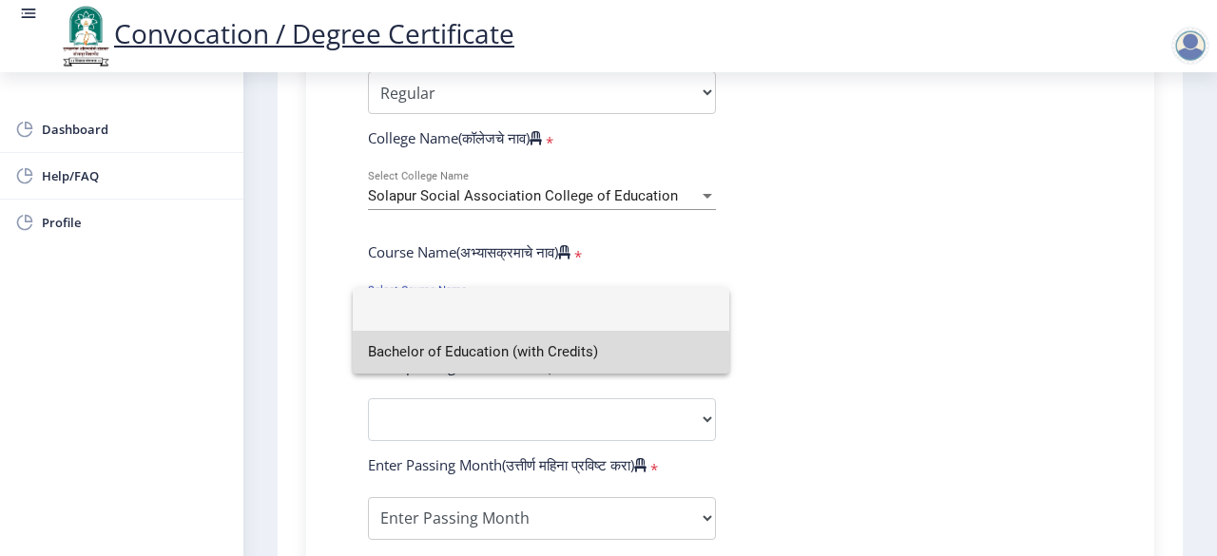
click at [532, 355] on span "Bachelor of Education (with Credits)" at bounding box center [541, 352] width 346 height 43
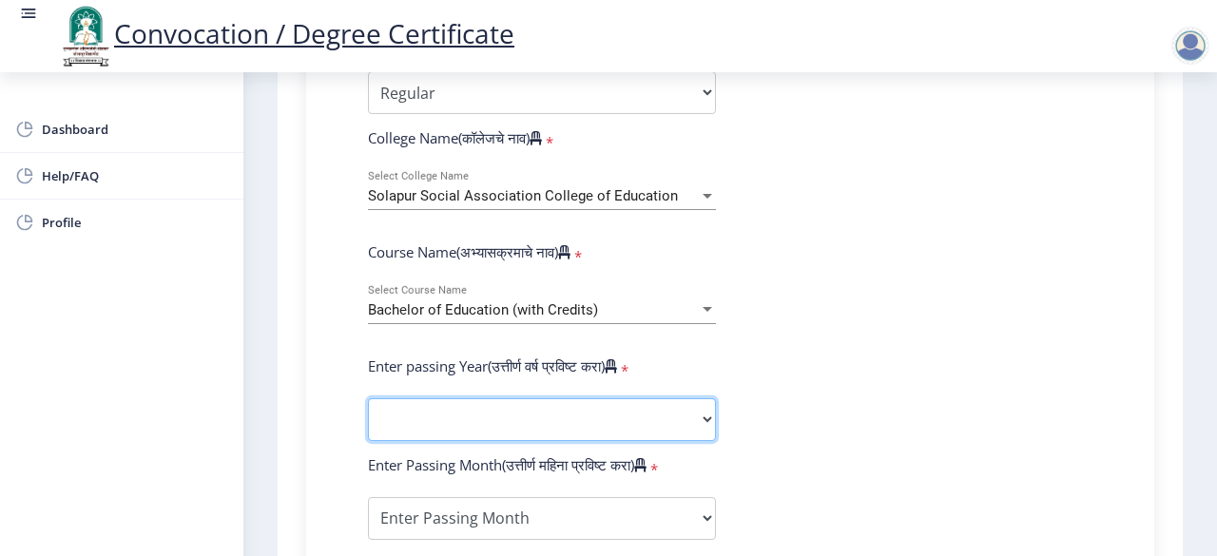
click at [527, 424] on select "2025 2024 2023 2022 2021 2020 2019 2018 2017 2016 2015 2014 2013 2012 2011 2010…" at bounding box center [542, 419] width 348 height 43
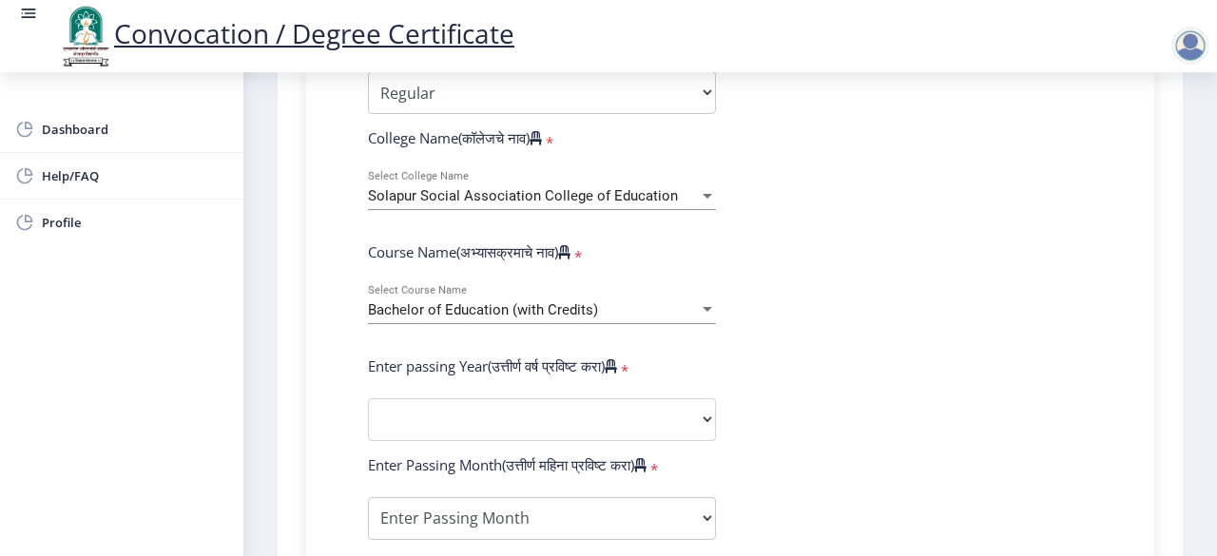
click at [915, 230] on form "Enter Your PRN Number (तुमचा पीआरएन (कायम नोंदणी क्रमांक) एंटर करा) * Student T…" at bounding box center [730, 434] width 753 height 1008
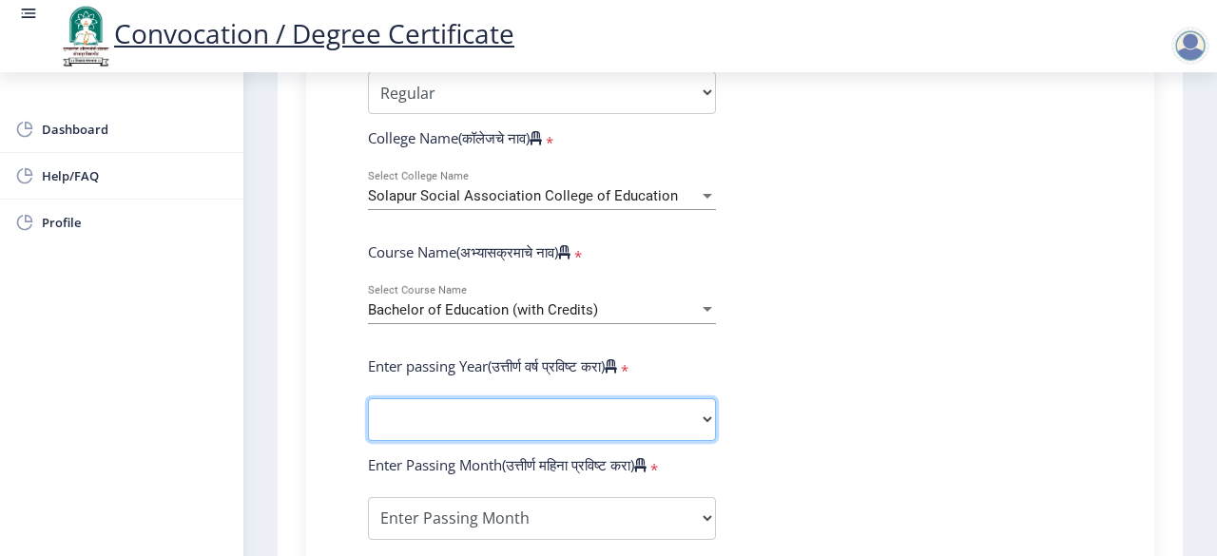
click at [709, 418] on select "2025 2024 2023 2022 2021 2020 2019 2018 2017 2016 2015 2014 2013 2012 2011 2010…" at bounding box center [542, 419] width 348 height 43
select select "2013"
click at [368, 398] on select "2025 2024 2023 2022 2021 2020 2019 2018 2017 2016 2015 2014 2013 2012 2011 2010…" at bounding box center [542, 419] width 348 height 43
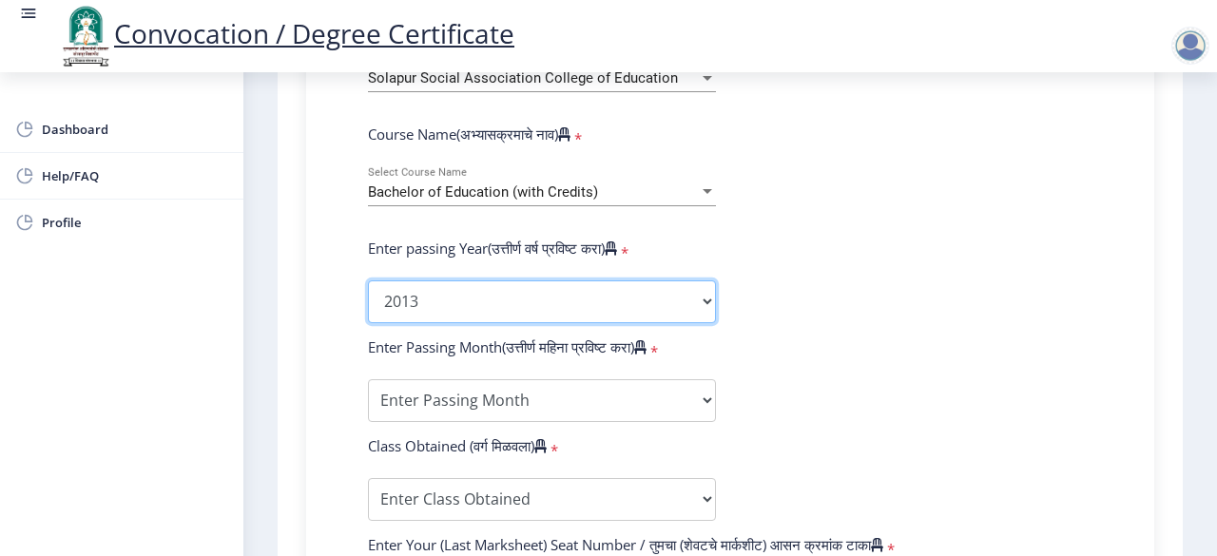
scroll to position [856, 0]
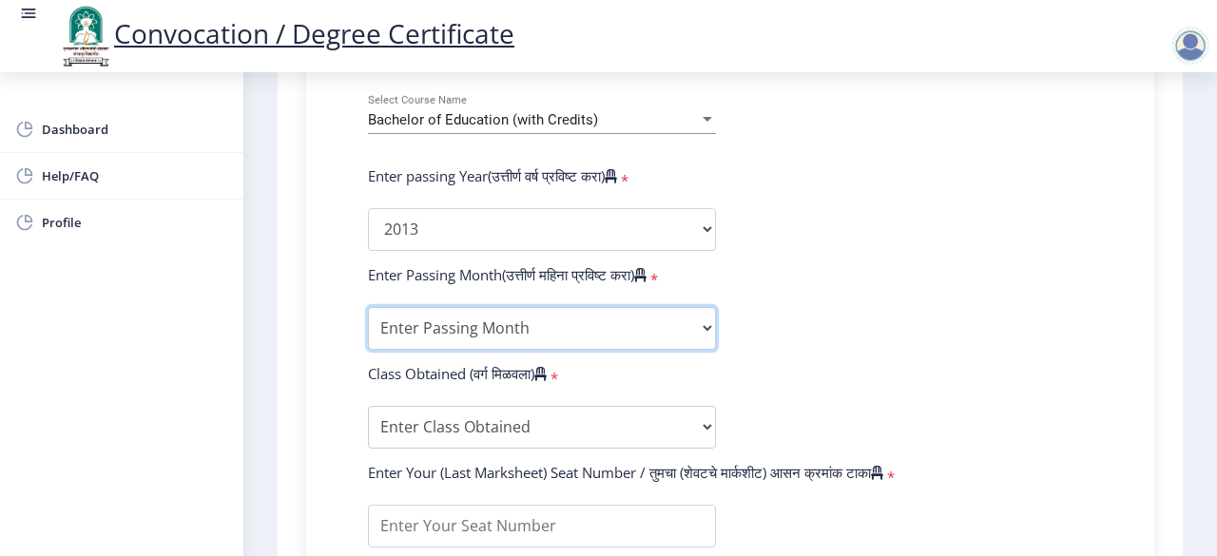
click at [704, 331] on select "Enter Passing Month March April May October November December" at bounding box center [542, 328] width 348 height 43
select select "March"
click at [368, 307] on select "Enter Passing Month March April May October November December" at bounding box center [542, 328] width 348 height 43
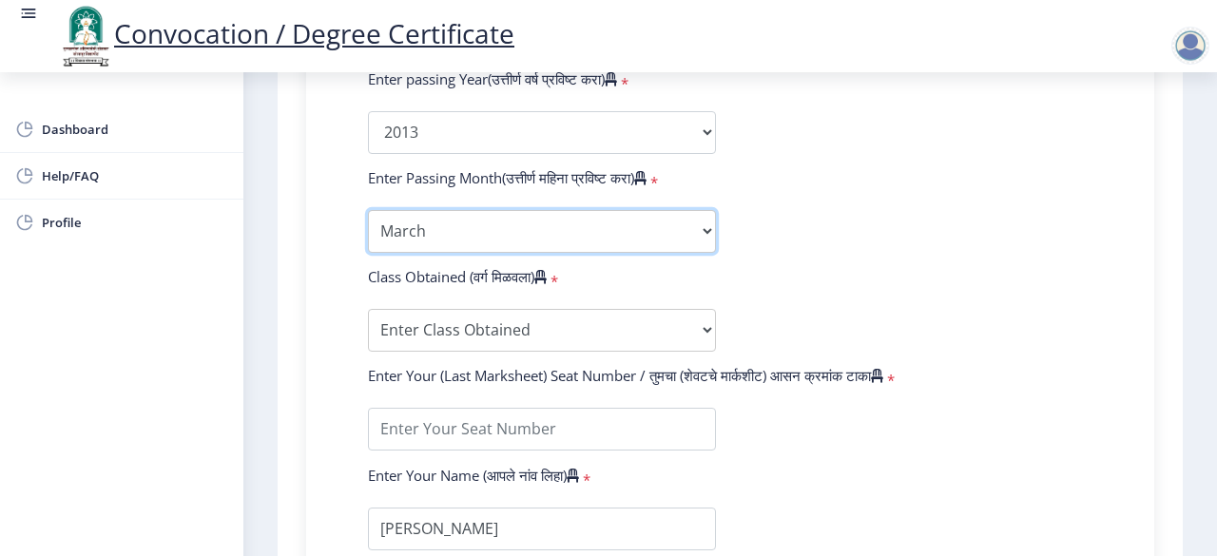
scroll to position [1046, 0]
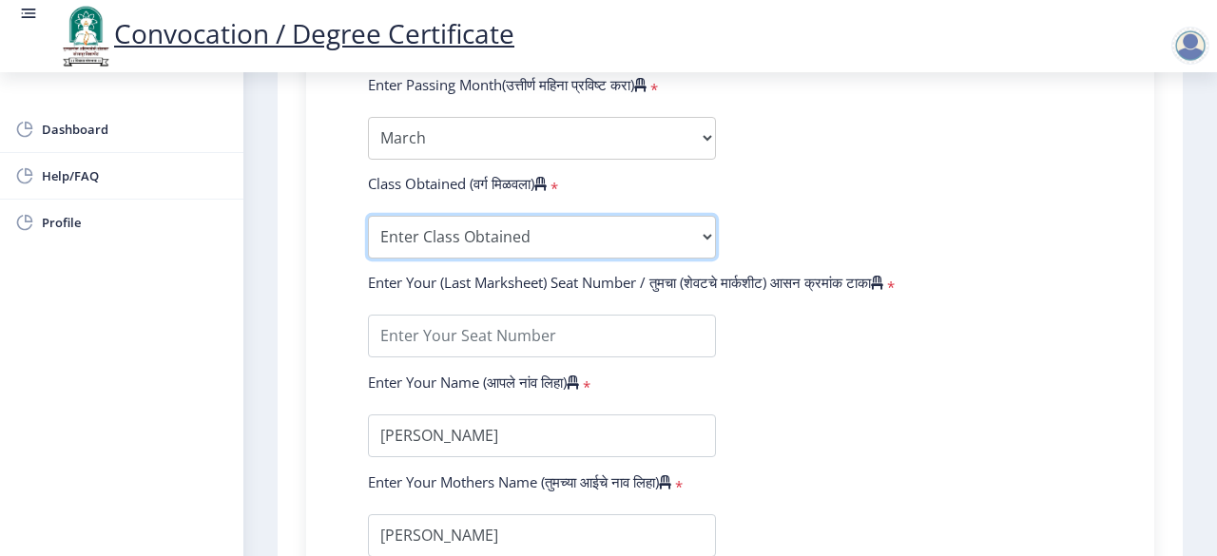
click at [703, 239] on select "Enter Class Obtained FIRST CLASS WITH DISTINCTION FIRST CLASS HIGHER SECOND CLA…" at bounding box center [542, 237] width 348 height 43
select select "FIRST CLASS"
click at [368, 216] on select "Enter Class Obtained FIRST CLASS WITH DISTINCTION FIRST CLASS HIGHER SECOND CLA…" at bounding box center [542, 237] width 348 height 43
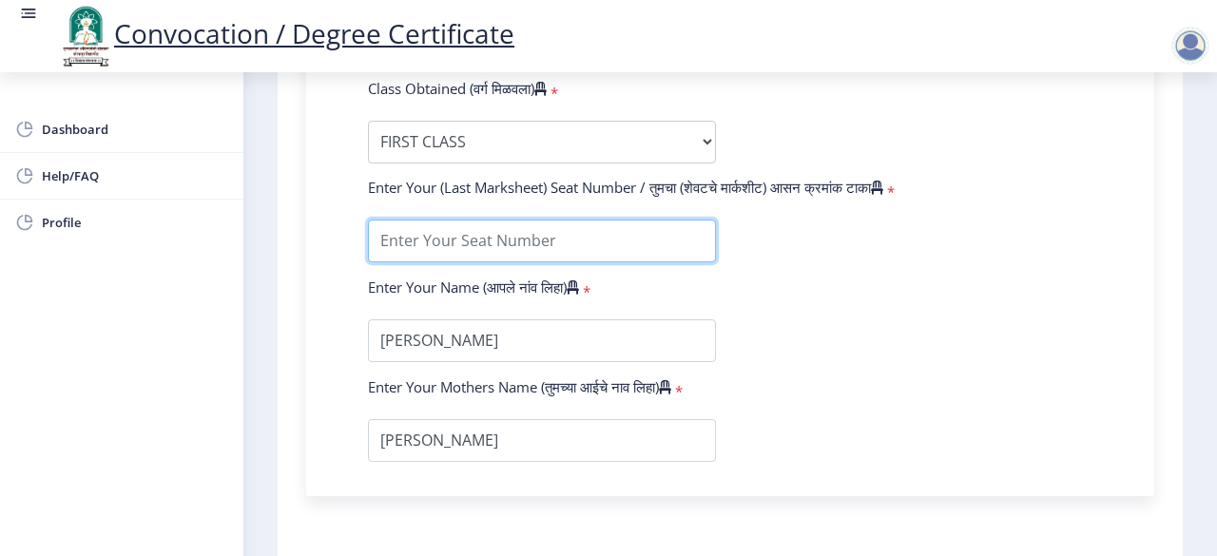
click at [552, 242] on input "textarea" at bounding box center [542, 241] width 348 height 43
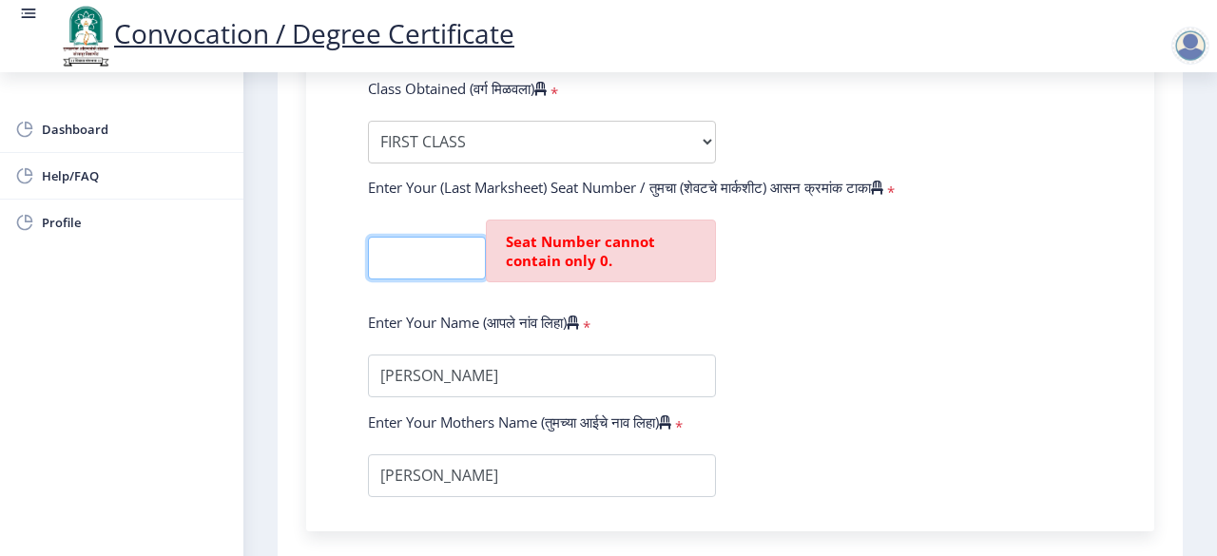
scroll to position [0, 0]
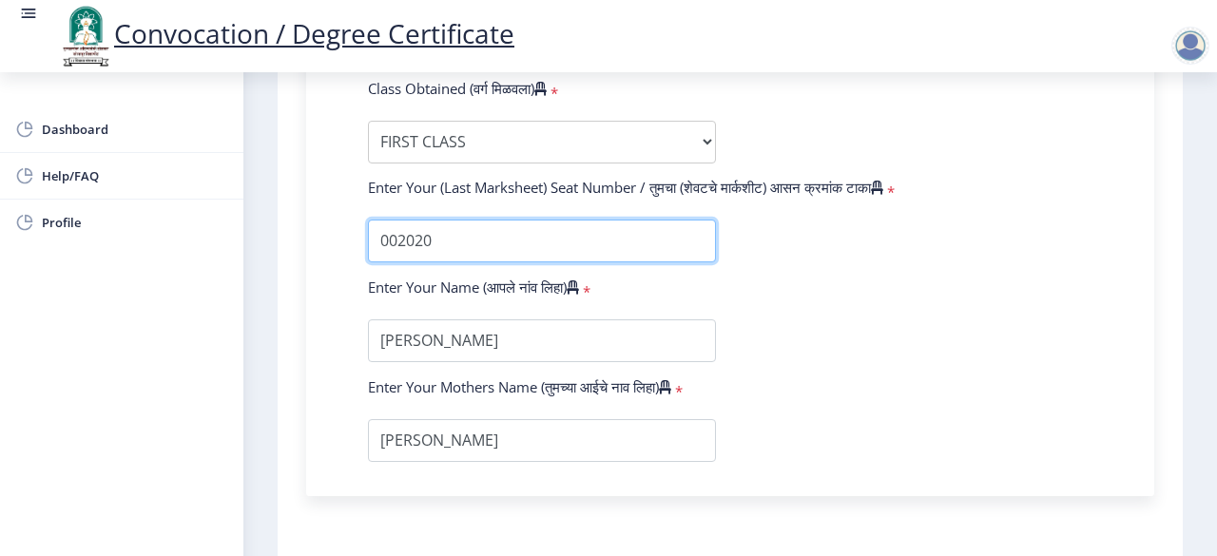
type input "002020"
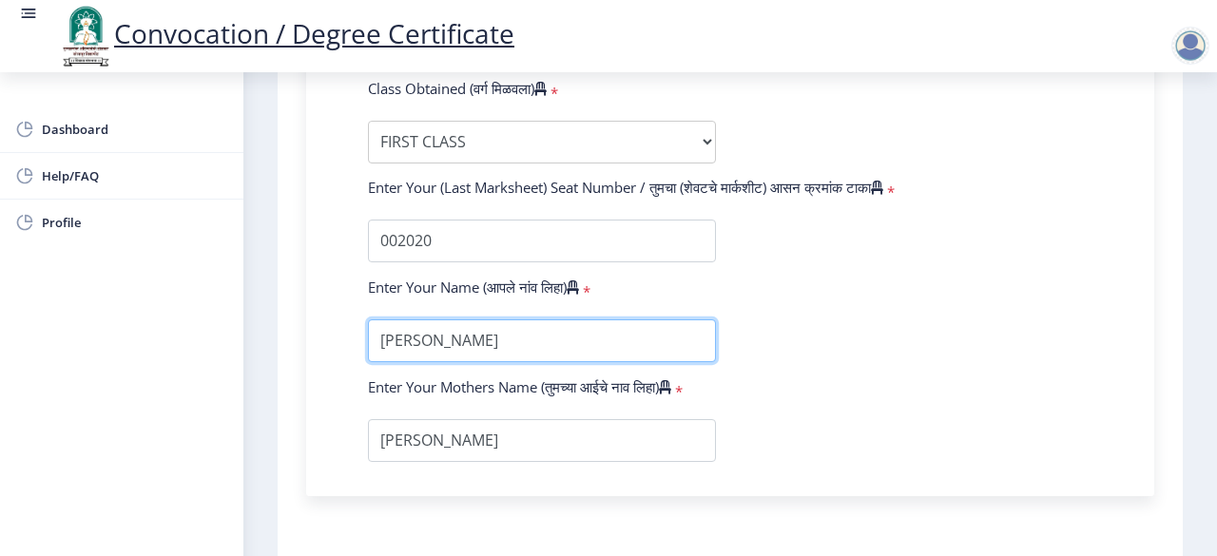
click at [624, 344] on input "textarea" at bounding box center [542, 341] width 348 height 43
click at [620, 332] on input "textarea" at bounding box center [542, 341] width 348 height 43
click at [639, 336] on input "textarea" at bounding box center [542, 341] width 348 height 43
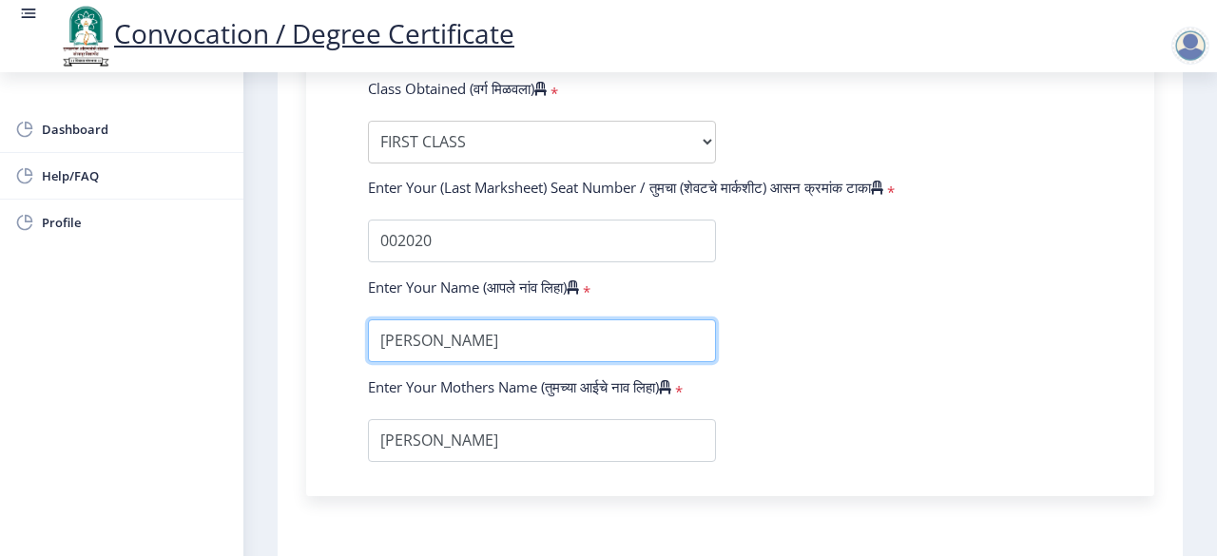
click at [639, 336] on input "textarea" at bounding box center [542, 341] width 348 height 43
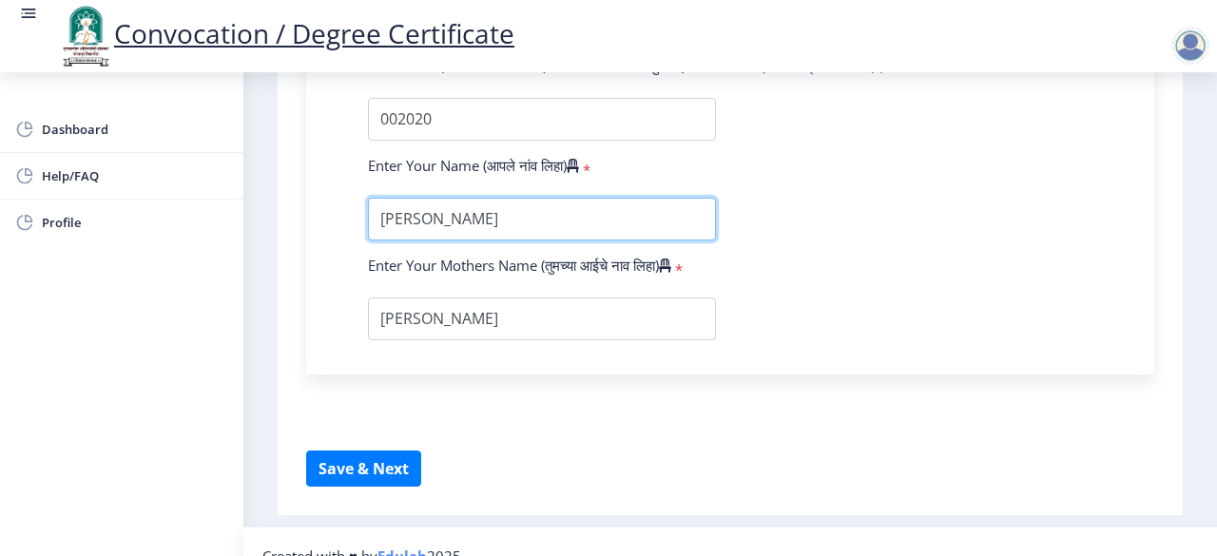
scroll to position [1289, 0]
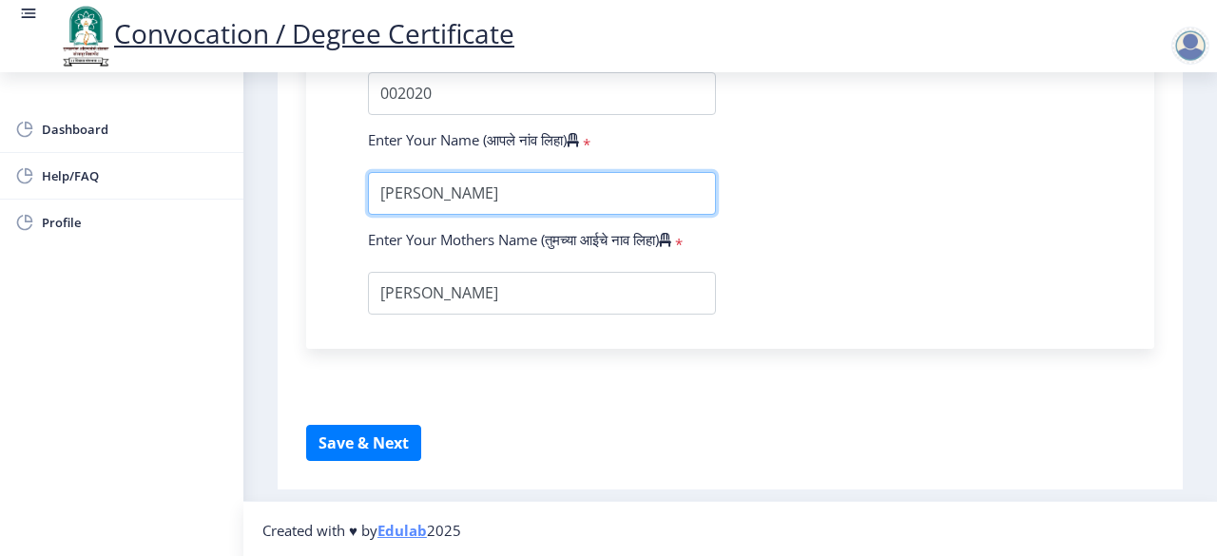
type input "[PERSON_NAME]"
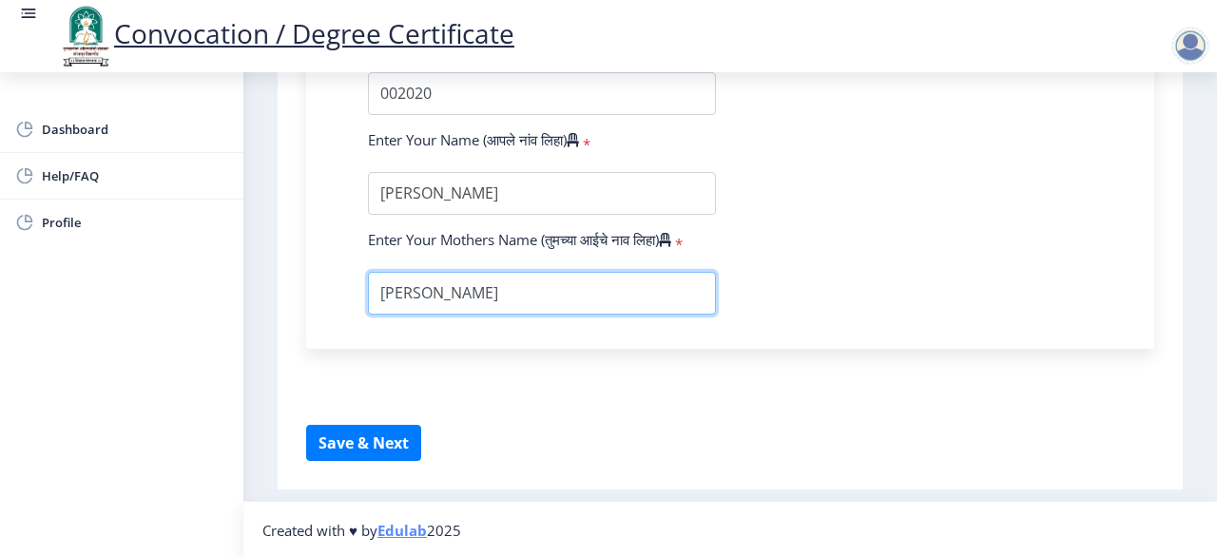
click at [506, 293] on input "textarea" at bounding box center [542, 293] width 348 height 43
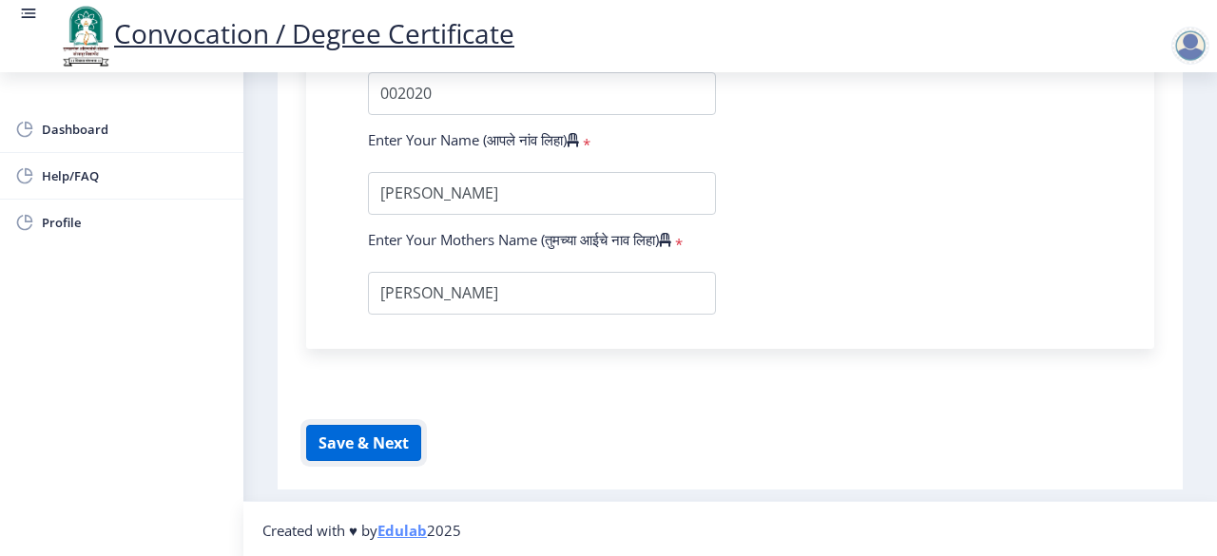
click at [405, 446] on button "Save & Next" at bounding box center [363, 443] width 115 height 36
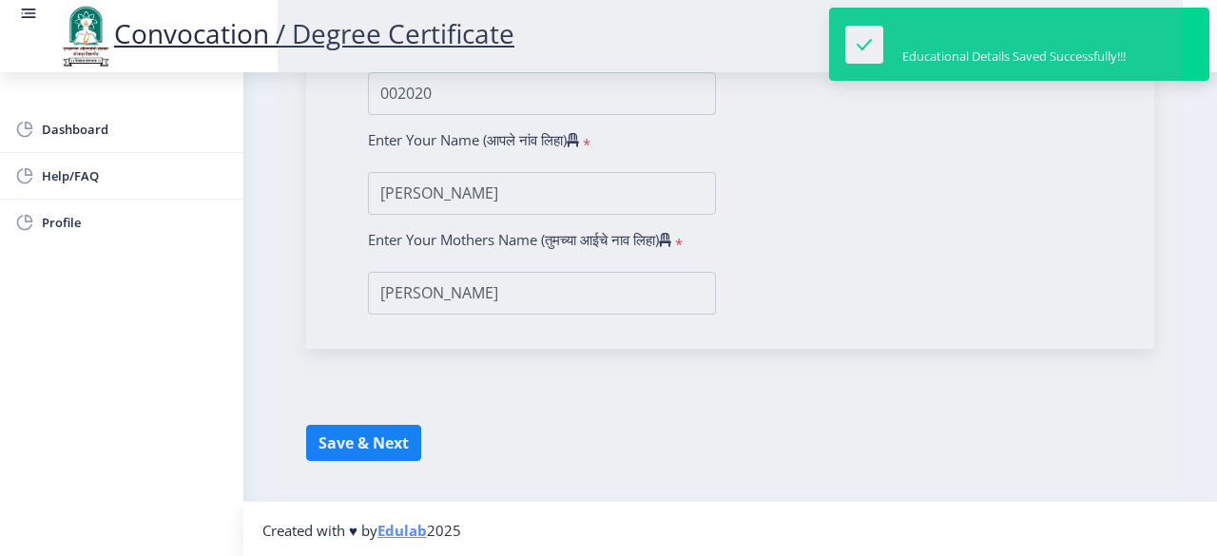
select select
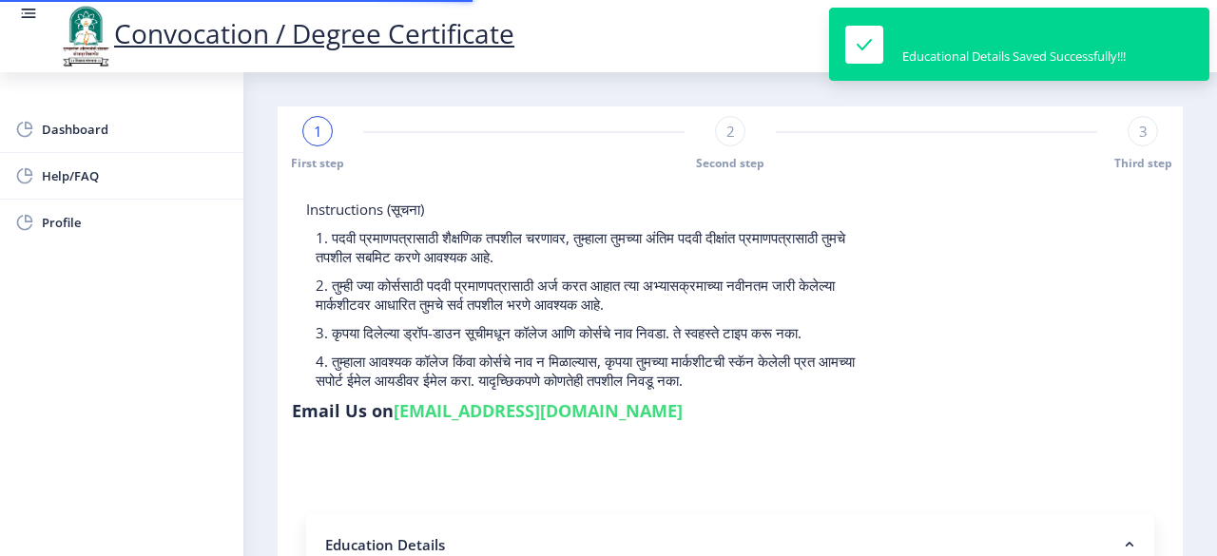
type input "2012032500221947"
select select "Regular"
select select "2013"
select select "March"
select select "FIRST CLASS"
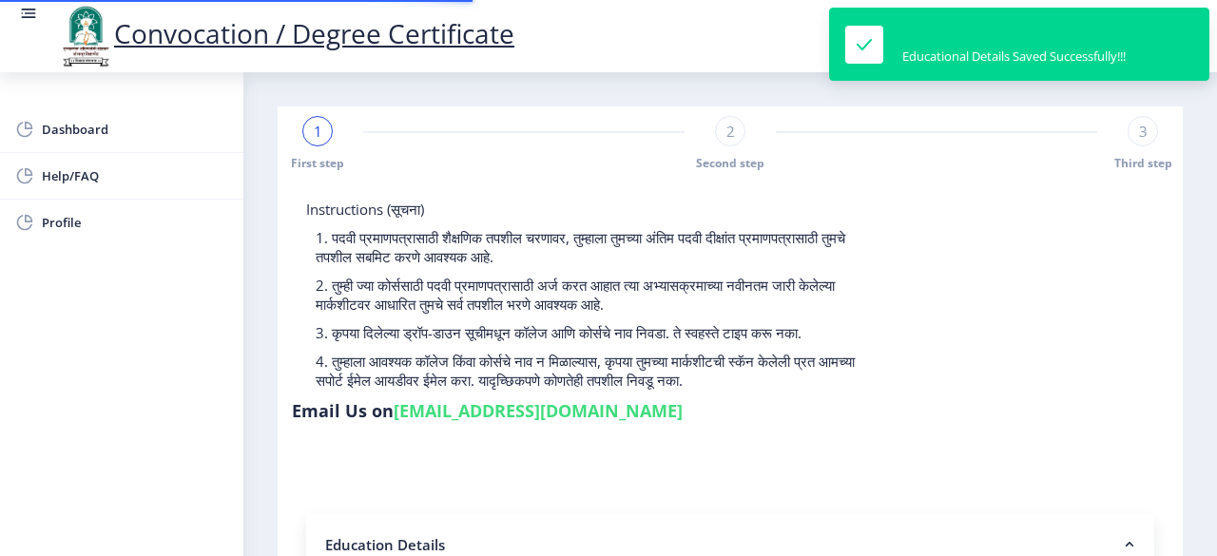
type input "002020"
type input "[PERSON_NAME]"
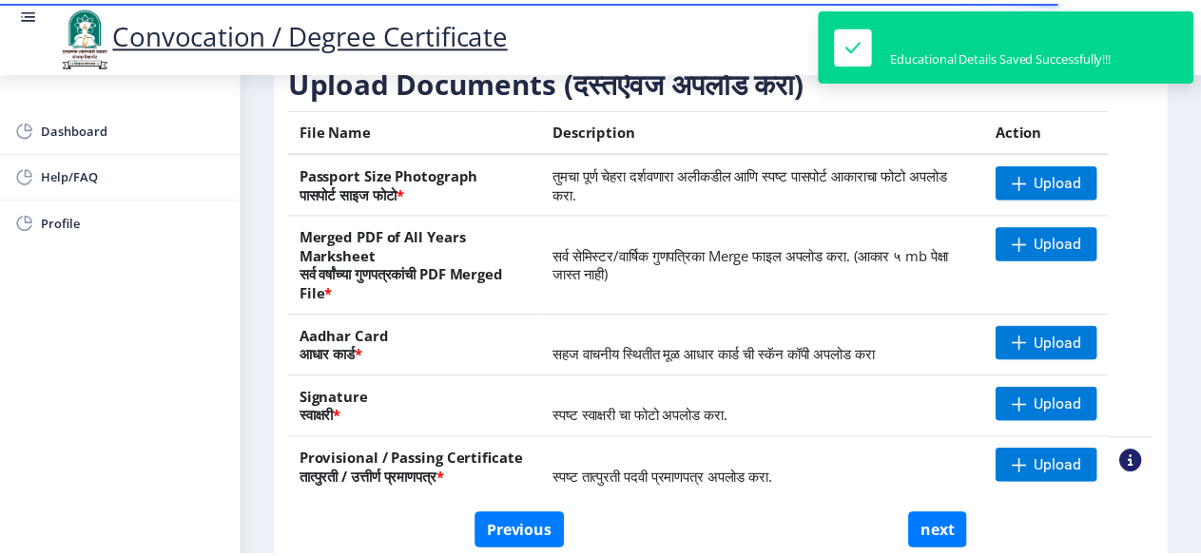
scroll to position [380, 0]
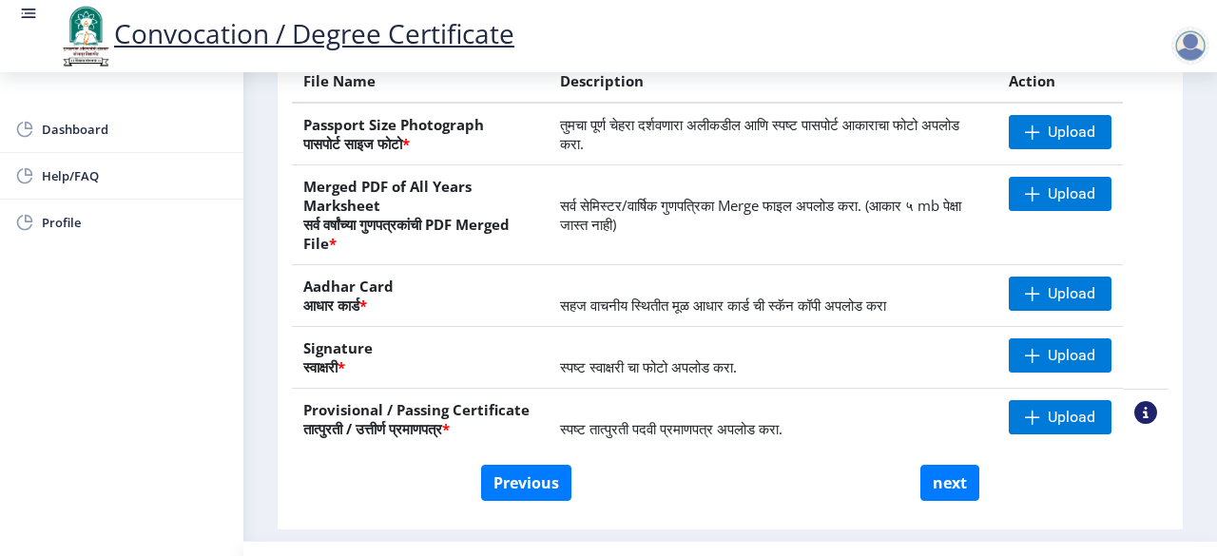
click at [1144, 410] on nb-action at bounding box center [1146, 412] width 23 height 23
